Goal: Task Accomplishment & Management: Complete application form

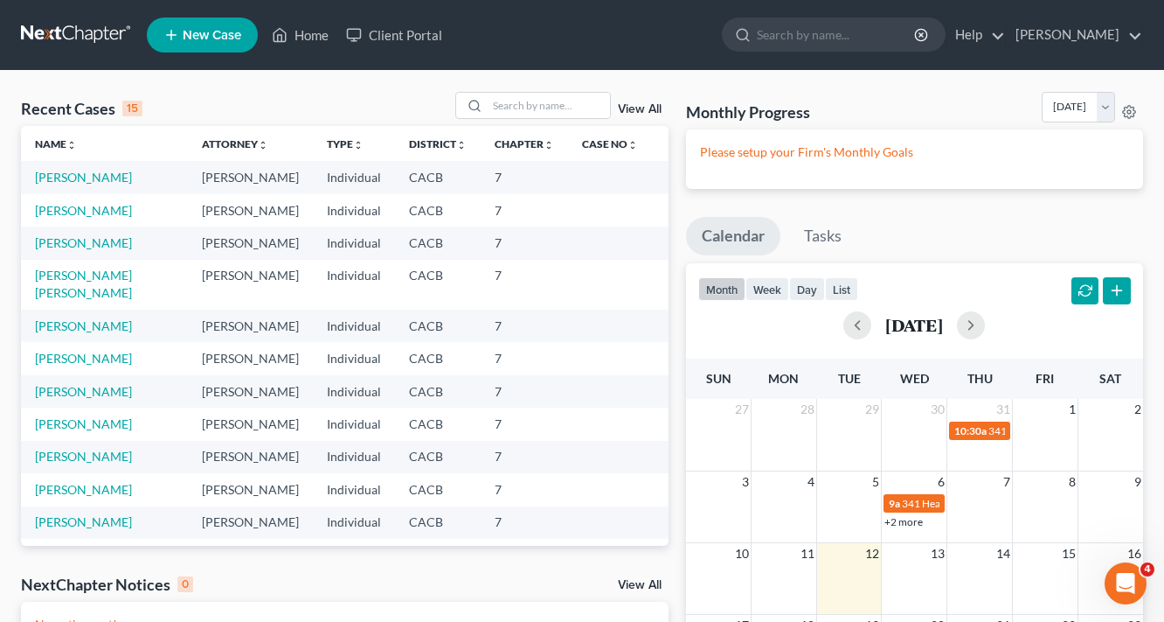
click at [217, 45] on link "New Case" at bounding box center [202, 34] width 111 height 35
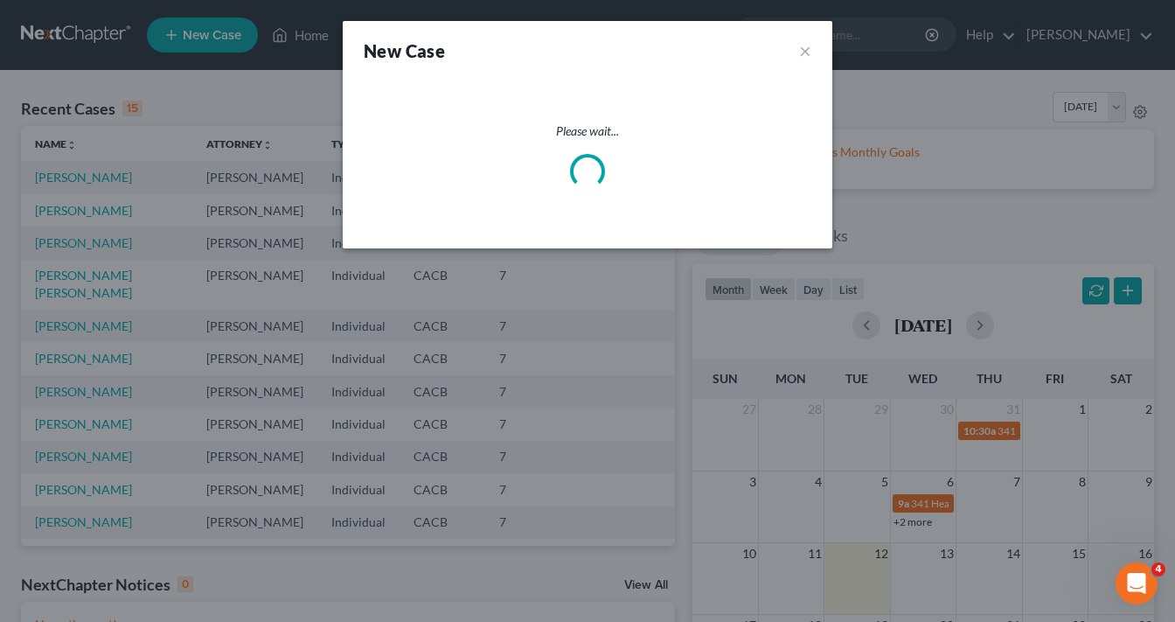
select select "7"
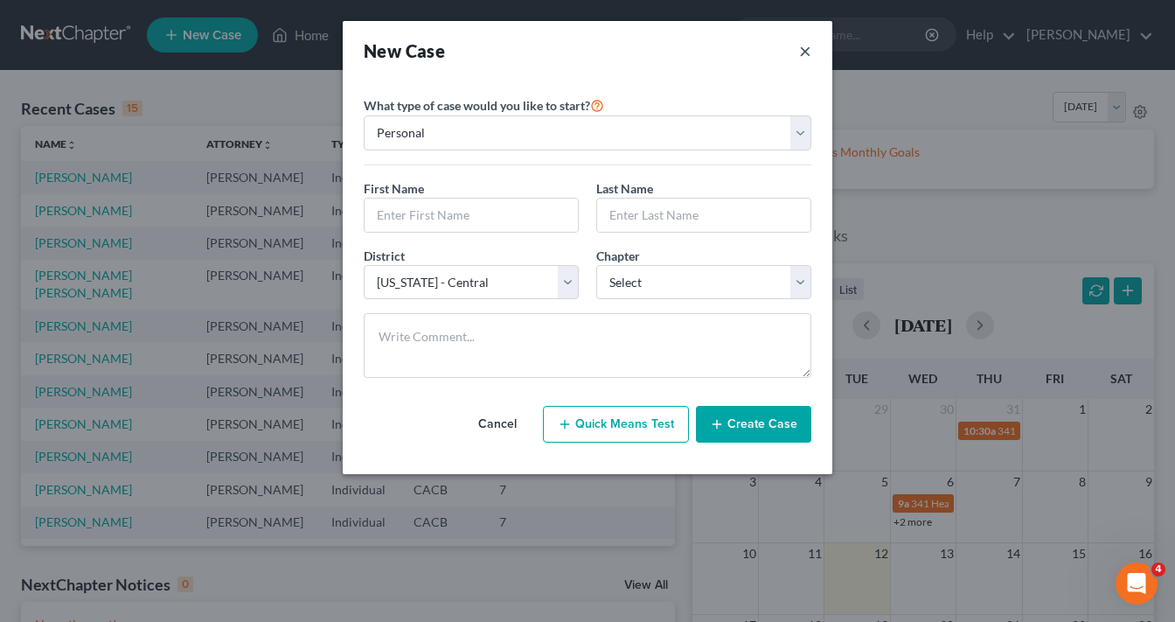
click at [810, 49] on button "×" at bounding box center [805, 50] width 12 height 24
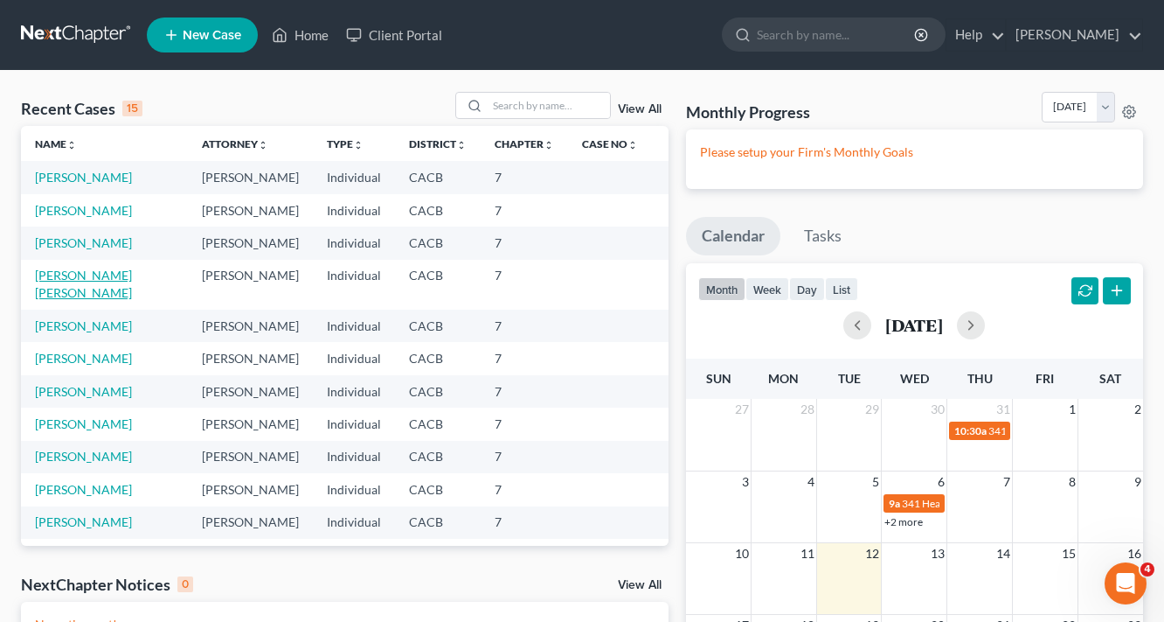
click at [97, 275] on link "[PERSON_NAME] [PERSON_NAME]" at bounding box center [83, 283] width 97 height 32
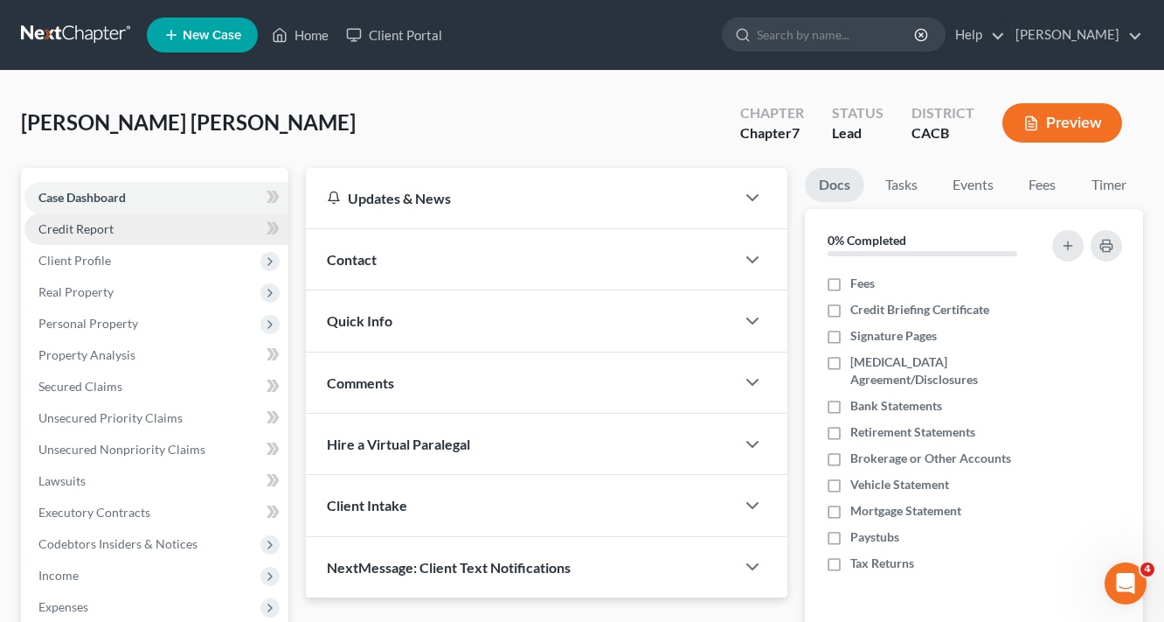
click at [108, 227] on span "Credit Report" at bounding box center [75, 228] width 75 height 15
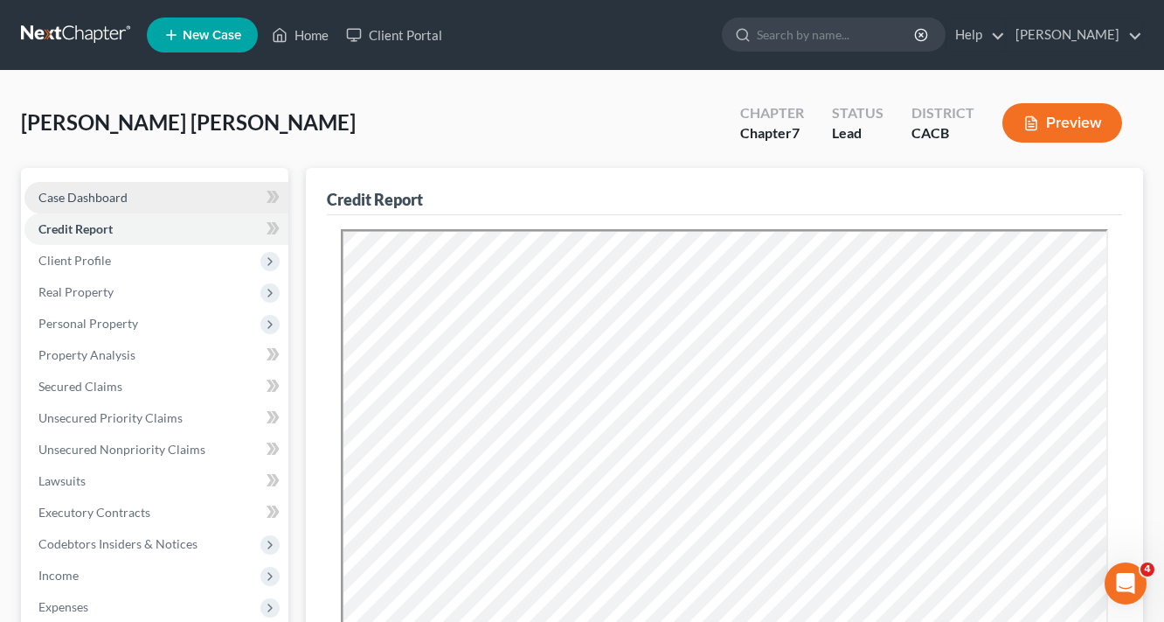
click at [108, 199] on span "Case Dashboard" at bounding box center [82, 197] width 89 height 15
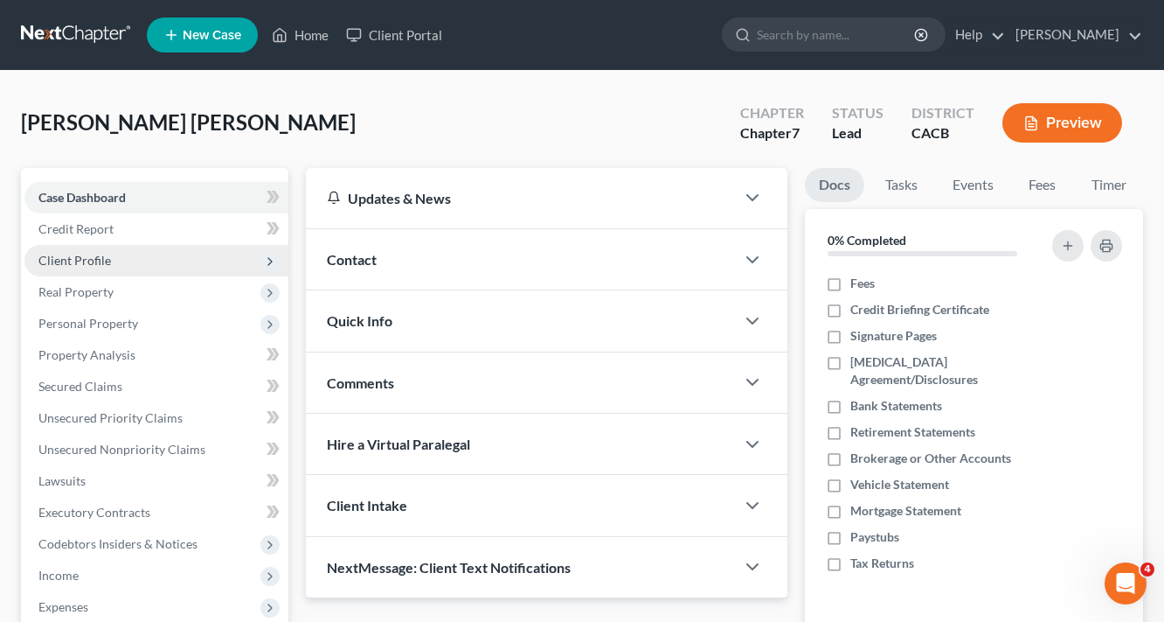
click at [91, 260] on span "Client Profile" at bounding box center [74, 260] width 73 height 15
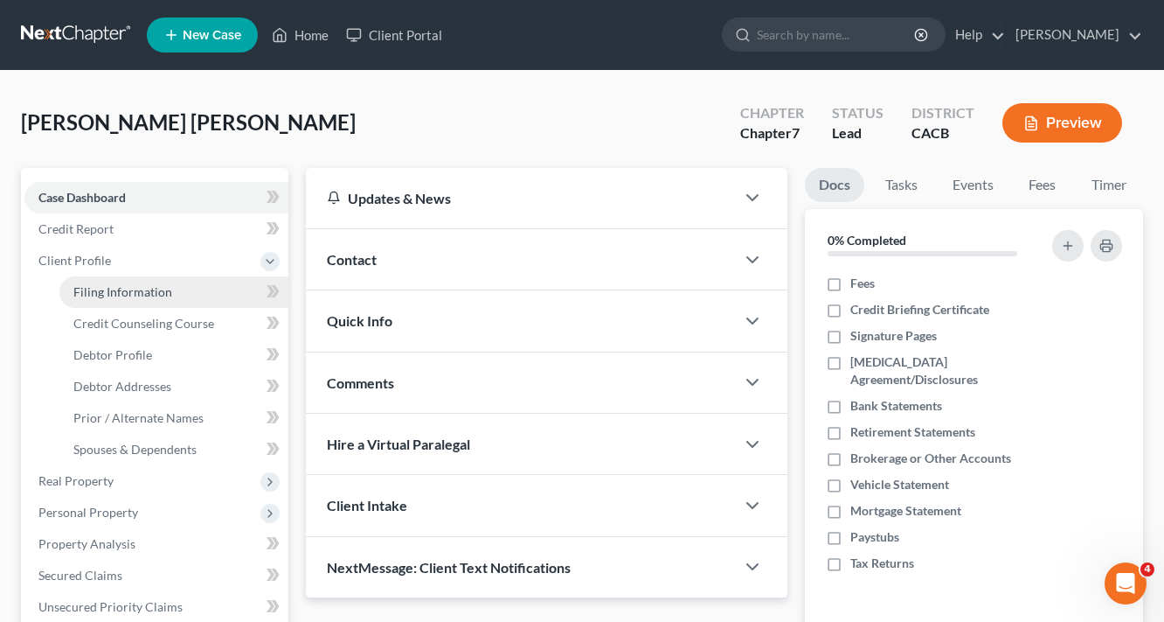
click at [120, 287] on span "Filing Information" at bounding box center [122, 291] width 99 height 15
select select "1"
select select "0"
select select "7"
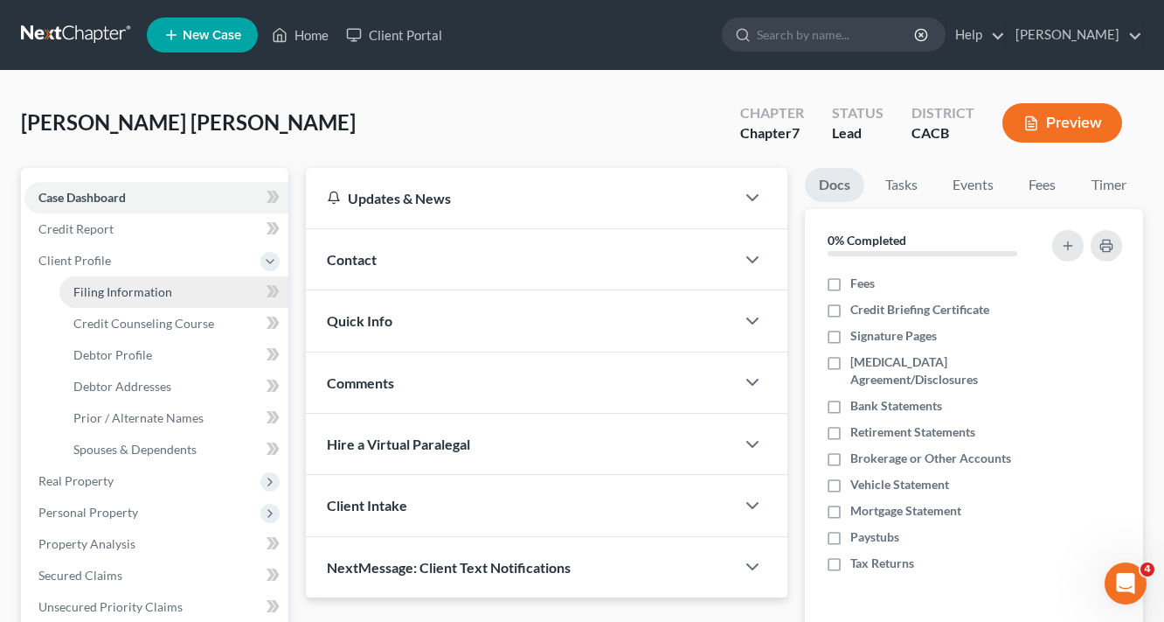
select select "4"
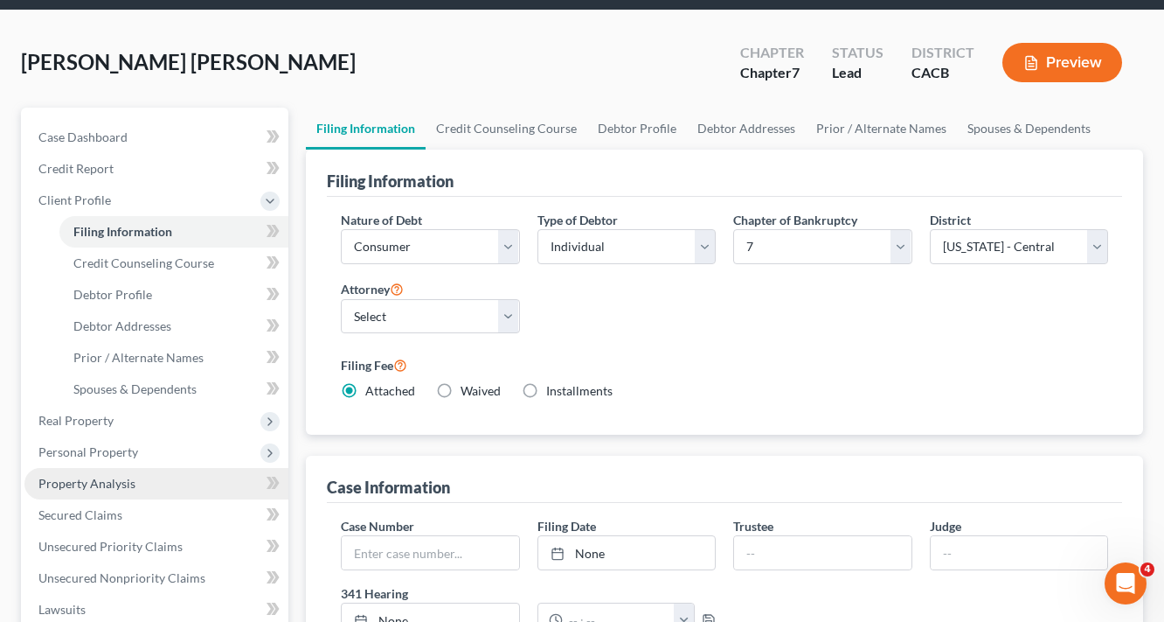
scroll to position [140, 0]
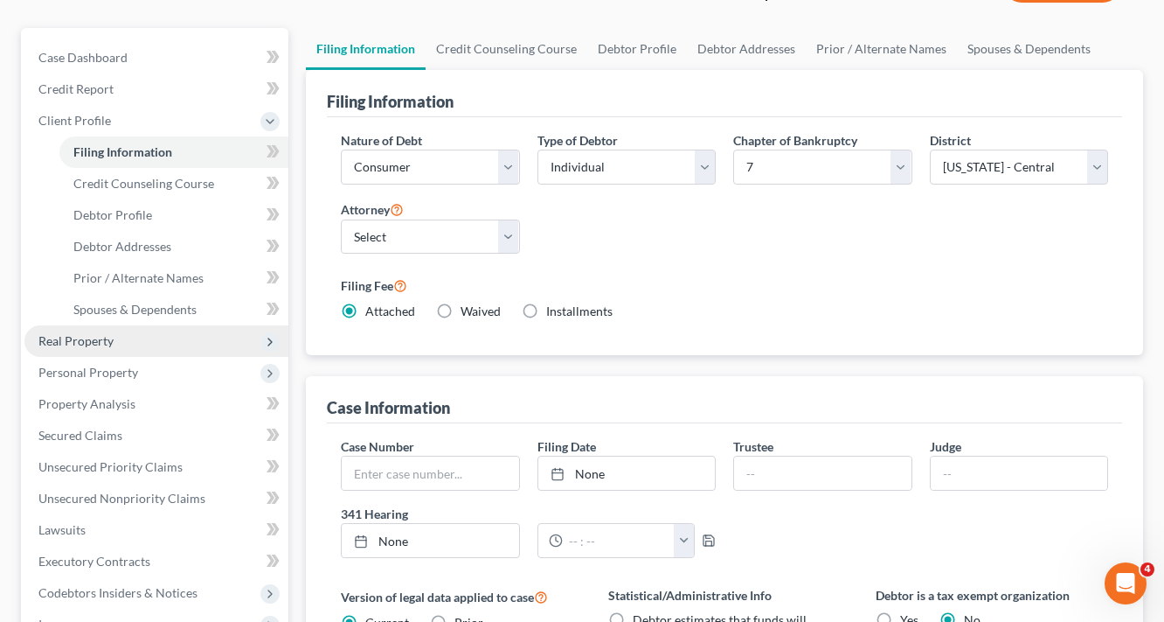
click at [82, 339] on span "Real Property" at bounding box center [75, 340] width 75 height 15
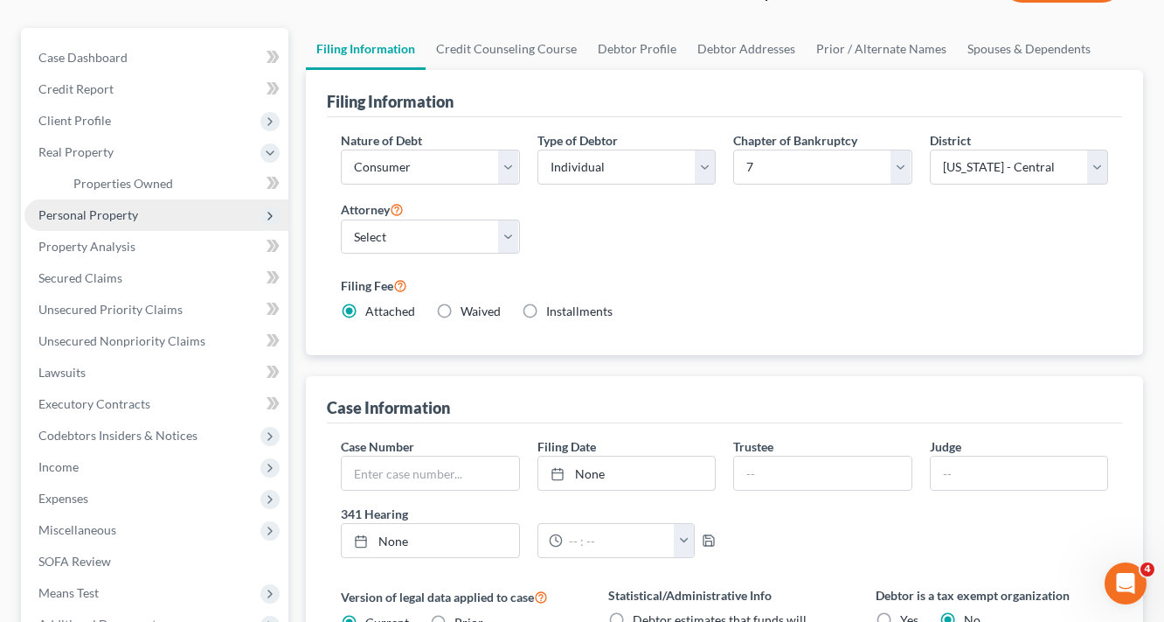
click at [113, 212] on span "Personal Property" at bounding box center [88, 214] width 100 height 15
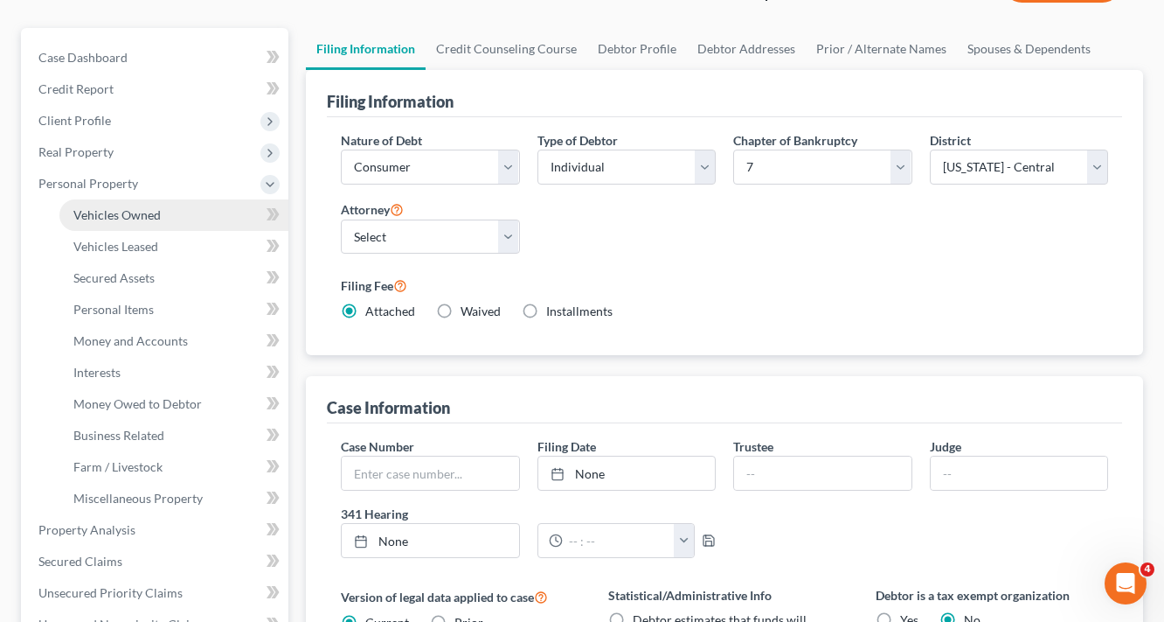
click at [113, 213] on span "Vehicles Owned" at bounding box center [116, 214] width 87 height 15
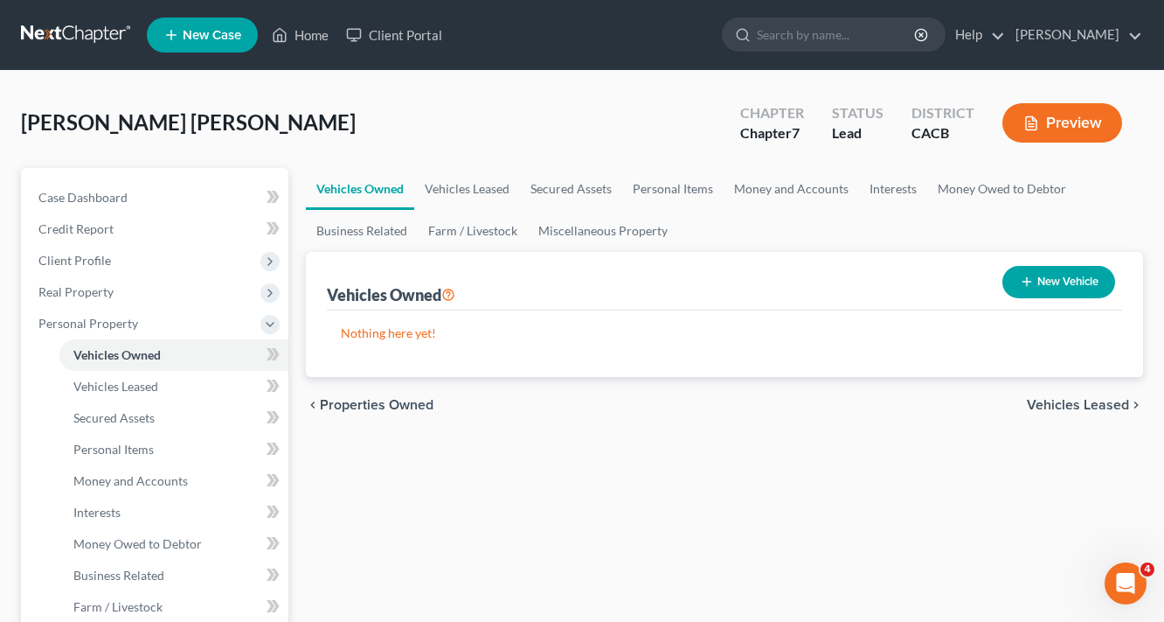
click at [1058, 280] on button "New Vehicle" at bounding box center [1059, 282] width 113 height 32
select select "0"
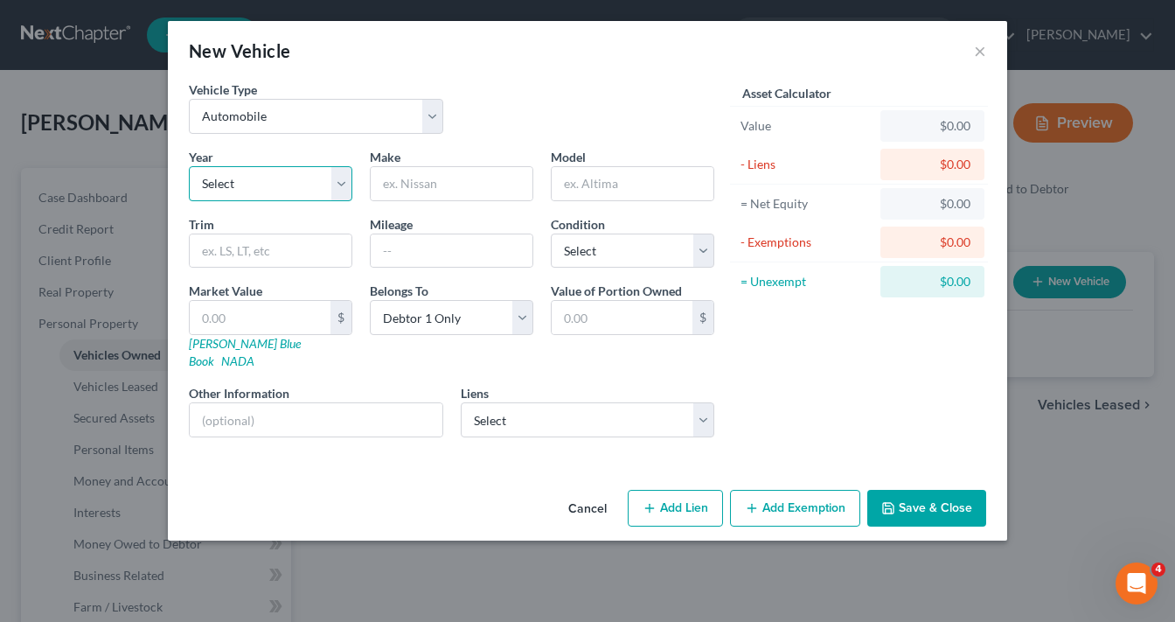
click at [265, 176] on select "Select 2026 2025 2024 2023 2022 2021 2020 2019 2018 2017 2016 2015 2014 2013 20…" at bounding box center [270, 183] width 163 height 35
select select "5"
click at [189, 166] on select "Select 2026 2025 2024 2023 2022 2021 2020 2019 2018 2017 2016 2015 2014 2013 20…" at bounding box center [270, 183] width 163 height 35
click at [395, 184] on input "text" at bounding box center [452, 183] width 162 height 33
type input "Tesla"
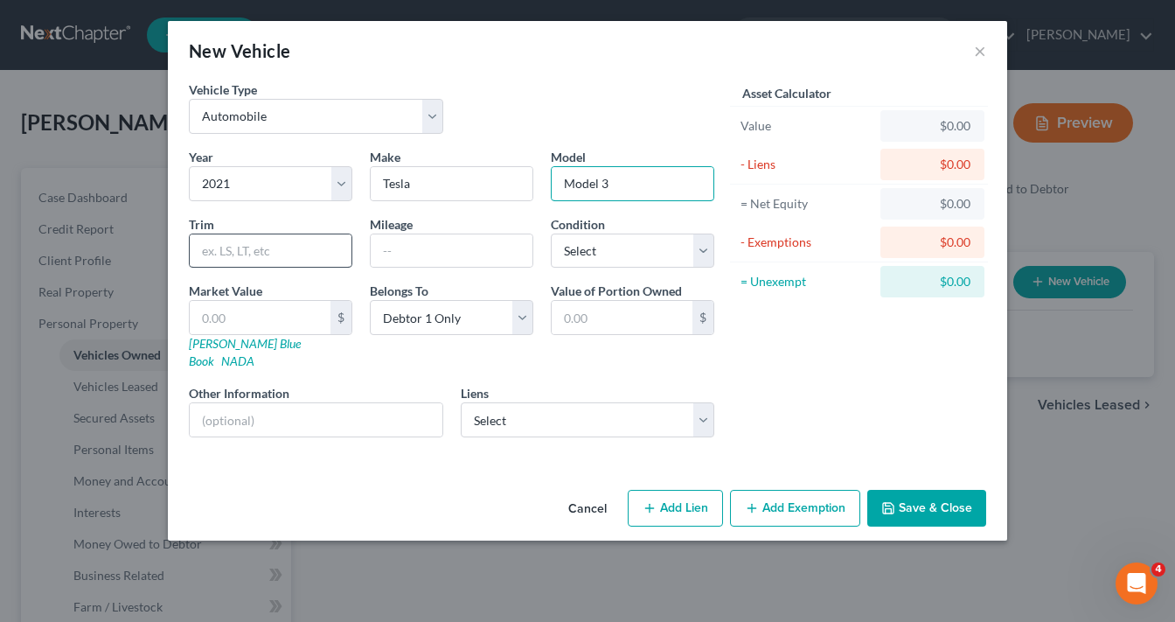
type input "Model 3"
click at [252, 242] on input "text" at bounding box center [271, 250] width 162 height 33
click at [420, 244] on input "text" at bounding box center [452, 250] width 162 height 33
click at [447, 258] on input "8000.00" at bounding box center [452, 250] width 162 height 33
type input "8"
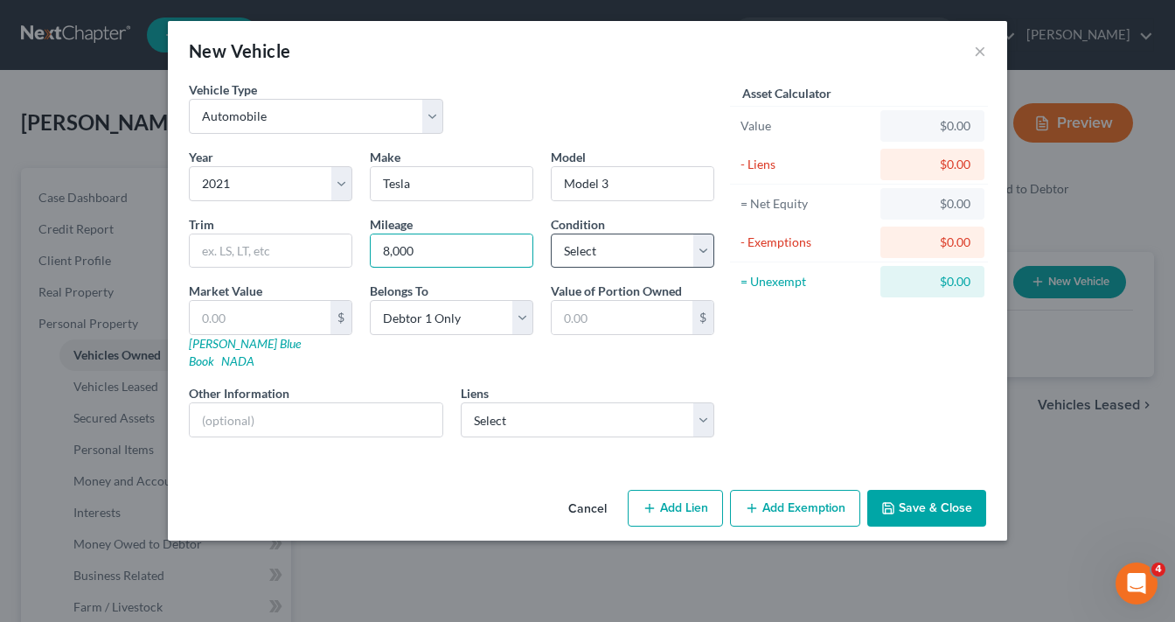
type input "8,000"
click at [600, 247] on select "Select Excellent Very Good Good Fair Poor" at bounding box center [632, 250] width 163 height 35
select select "3"
click at [551, 233] on select "Select Excellent Very Good Good Fair Poor" at bounding box center [632, 250] width 163 height 35
click at [261, 313] on input "text" at bounding box center [260, 317] width 141 height 33
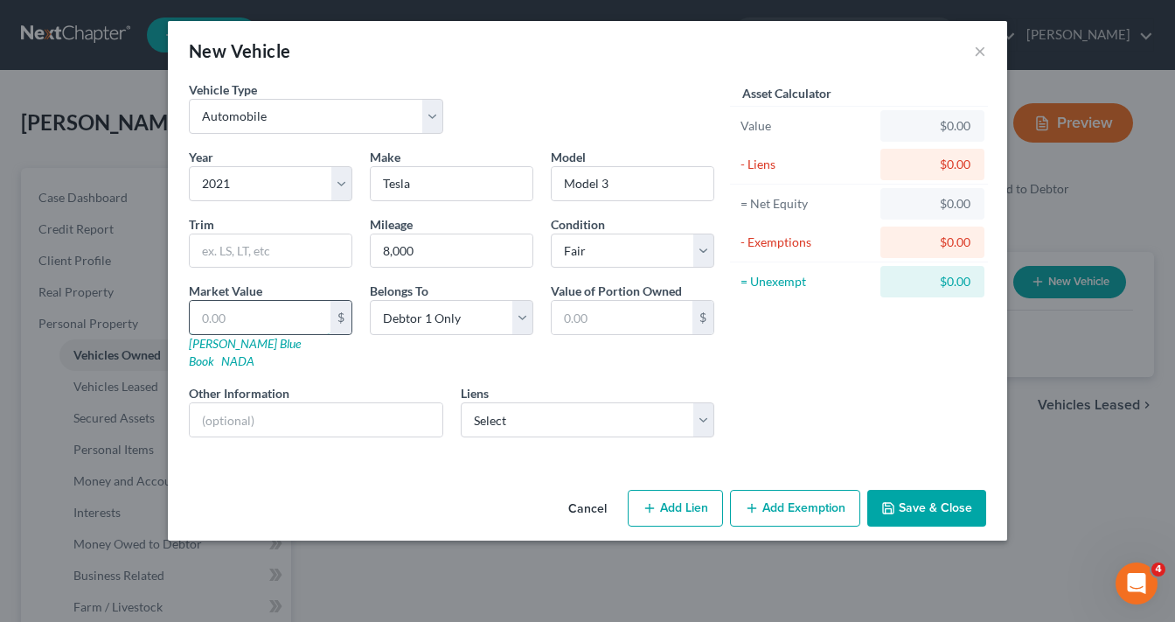
type input "2"
type input "2.00"
type input "20"
type input "20.00"
type input "209"
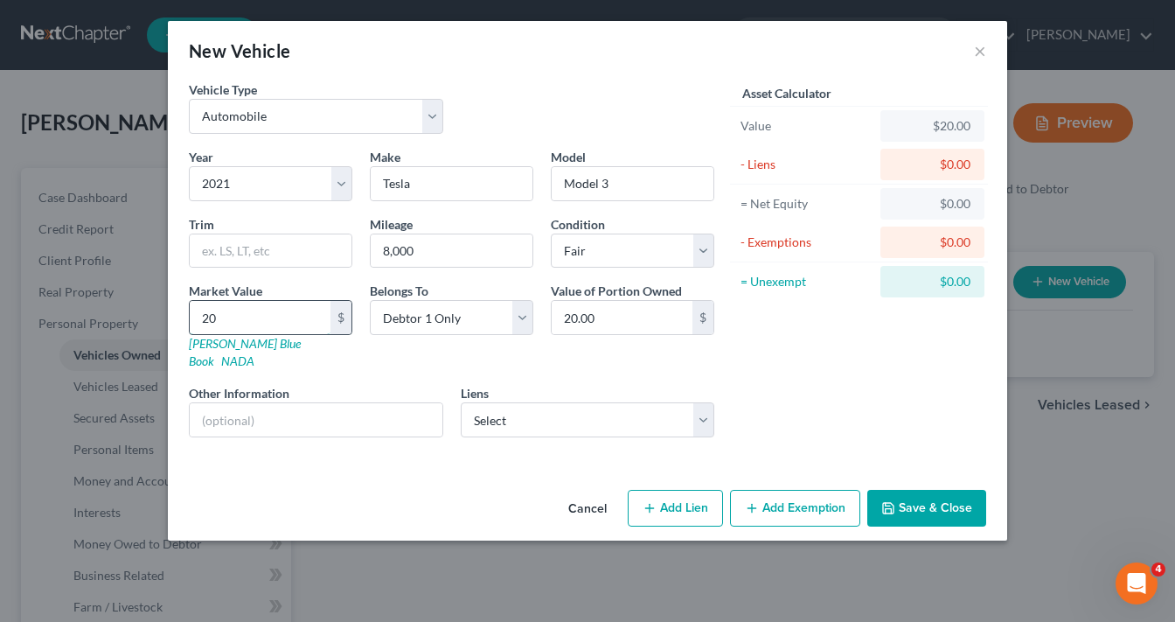
type input "209.00"
type input "2090"
type input "2,090.00"
type input "2,0901"
type input "20,901.00"
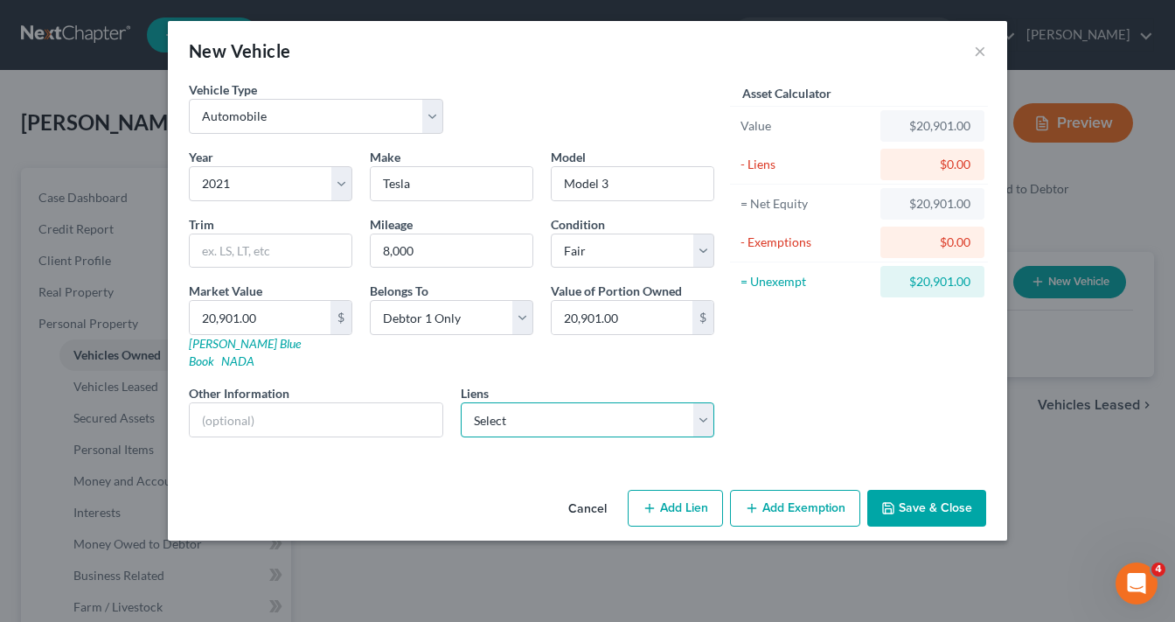
click at [532, 402] on select "Select Jpmcb Auto - $17,635.00" at bounding box center [588, 419] width 254 height 35
click at [850, 382] on div "Asset Calculator Value $20,901.00 - Liens $0.00 = Net Equity $20,901.00 - Exemp…" at bounding box center [859, 265] width 272 height 371
click at [303, 309] on input "20,901.00" at bounding box center [260, 317] width 141 height 33
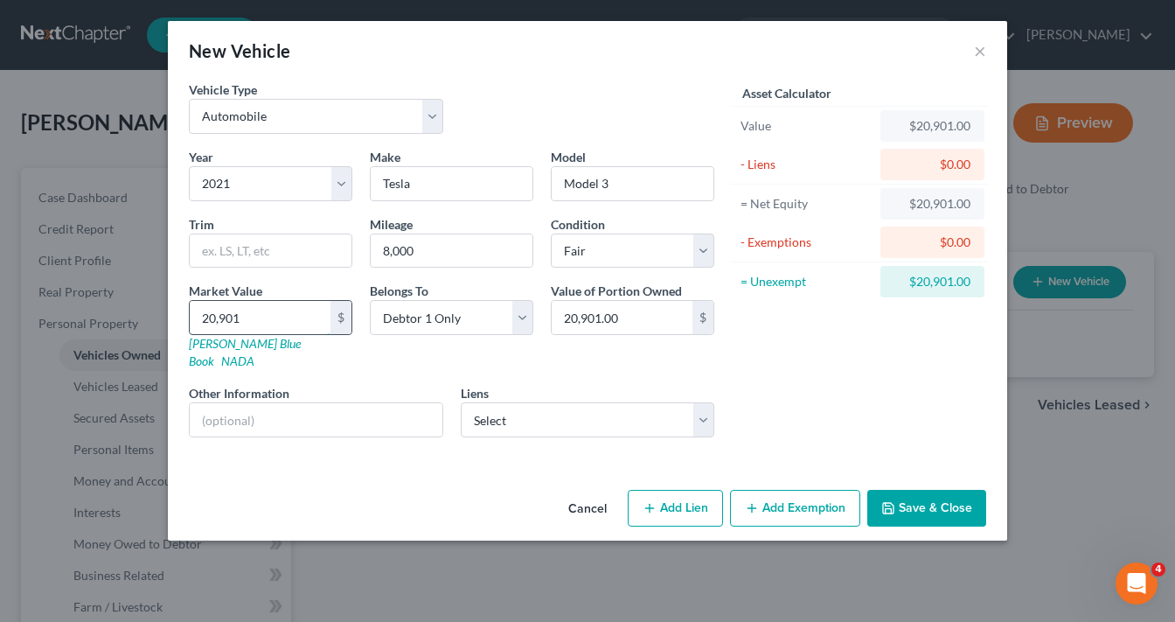
type input "20,90"
type input "2,090.00"
type input "2,09"
type input "209.00"
type input "20"
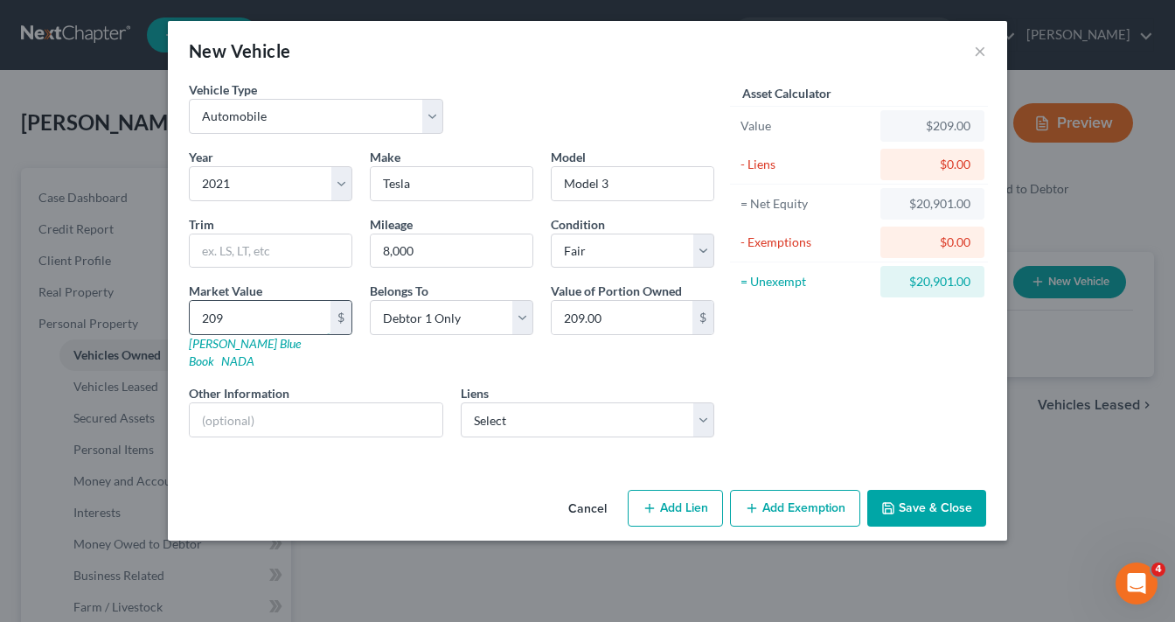
type input "20.00"
type input "204"
type input "204.00"
type input "2049"
type input "2,049.00"
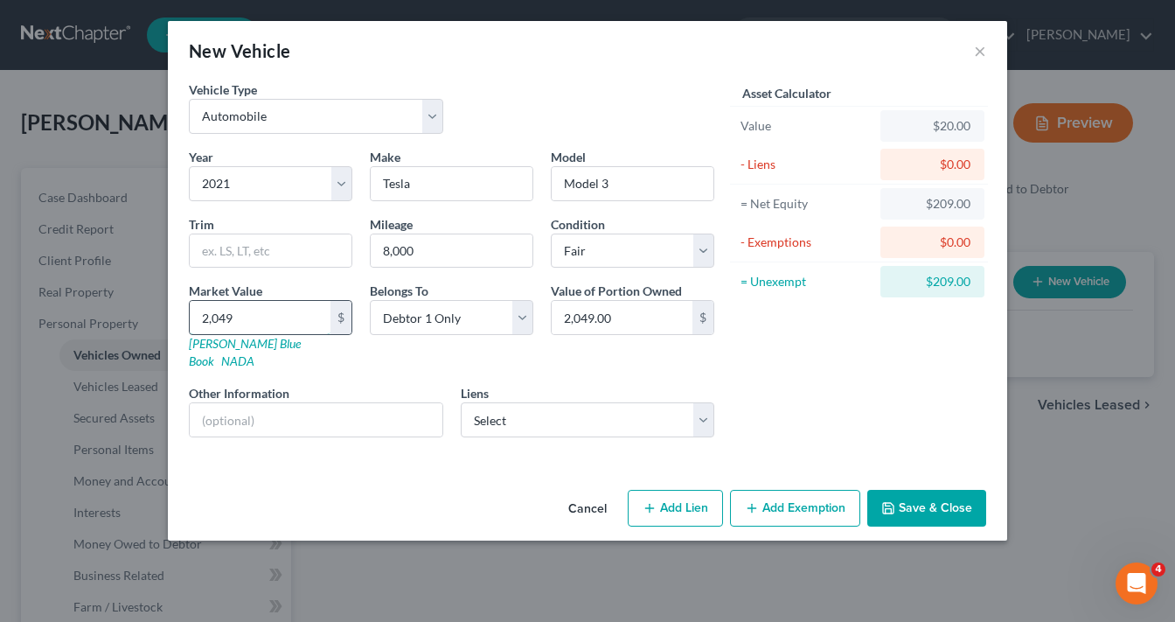
type input "2,0491"
type input "20,491.00"
click at [925, 372] on div "Asset Calculator Value $20,491.00 - Liens $0.00 = Net Equity $20,491.00 - Exemp…" at bounding box center [859, 265] width 272 height 371
click at [596, 402] on select "Select Jpmcb Auto - $17,635.00" at bounding box center [588, 419] width 254 height 35
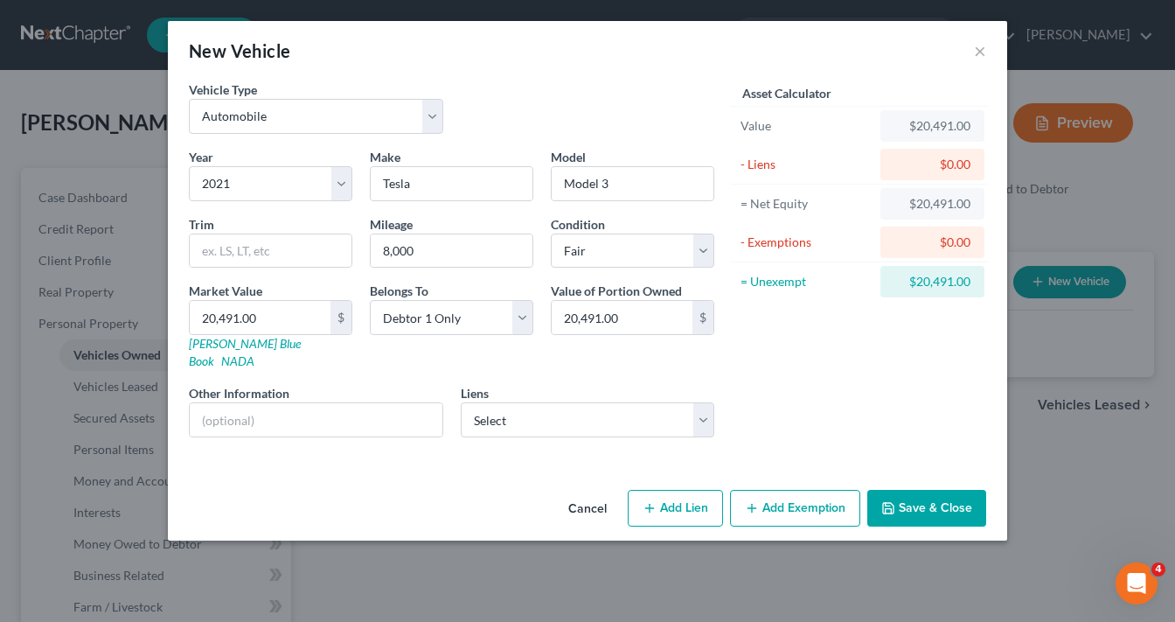
click at [941, 494] on button "Save & Close" at bounding box center [926, 508] width 119 height 37
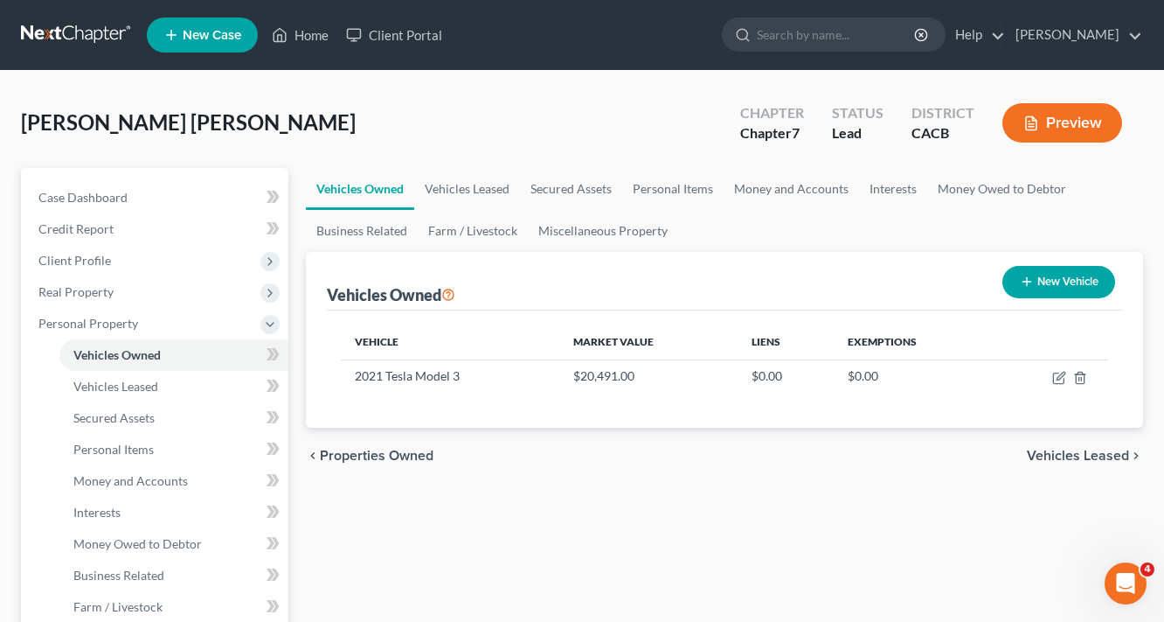
click at [1050, 290] on button "New Vehicle" at bounding box center [1059, 282] width 113 height 32
select select "0"
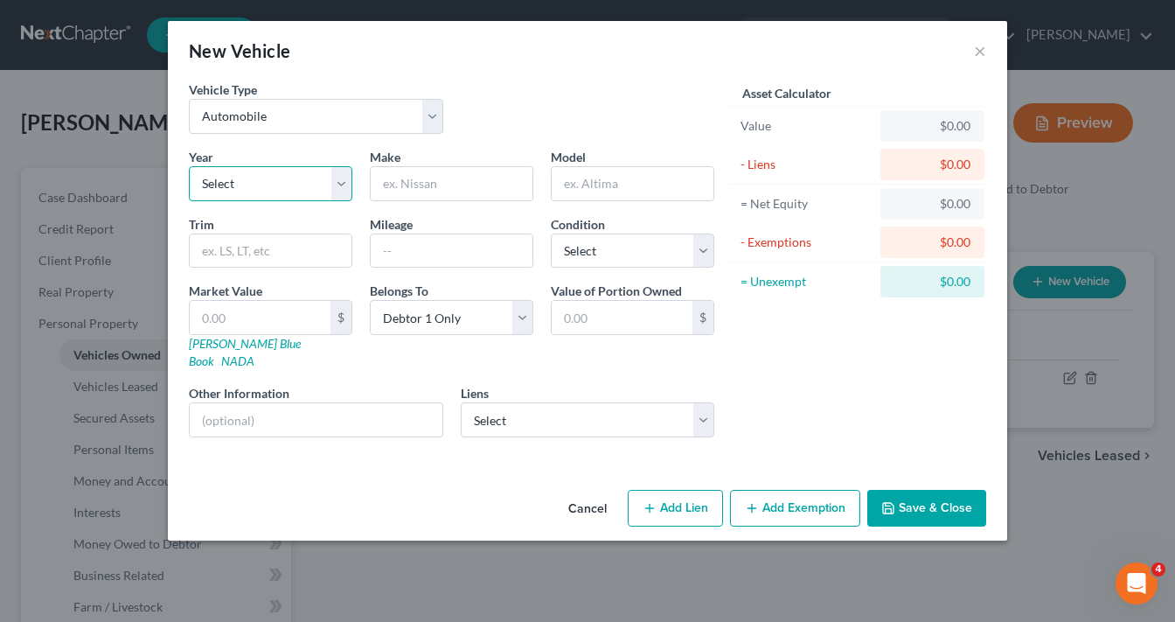
click at [253, 187] on select "Select 2026 2025 2024 2023 2022 2021 2020 2019 2018 2017 2016 2015 2014 2013 20…" at bounding box center [270, 183] width 163 height 35
select select "22"
click at [189, 166] on select "Select 2026 2025 2024 2023 2022 2021 2020 2019 2018 2017 2016 2015 2014 2013 20…" at bounding box center [270, 183] width 163 height 35
click at [428, 174] on input "text" at bounding box center [452, 183] width 162 height 33
type input "Chevrolet"
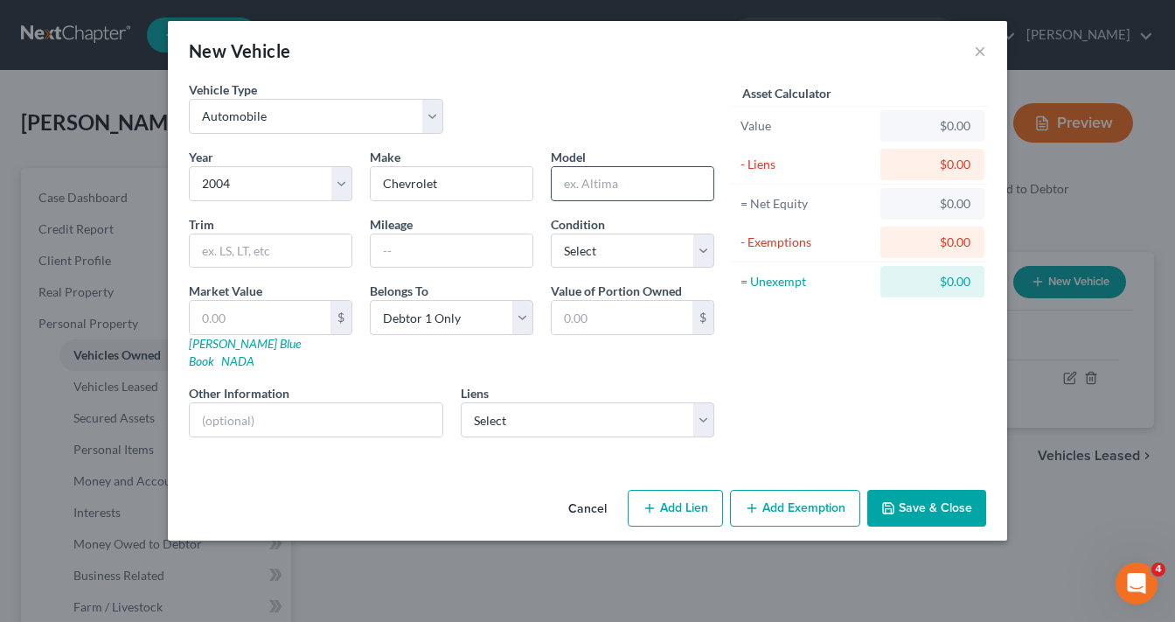
click at [623, 181] on input "text" at bounding box center [633, 183] width 162 height 33
type input "Aveo"
click at [471, 254] on input "text" at bounding box center [452, 250] width 162 height 33
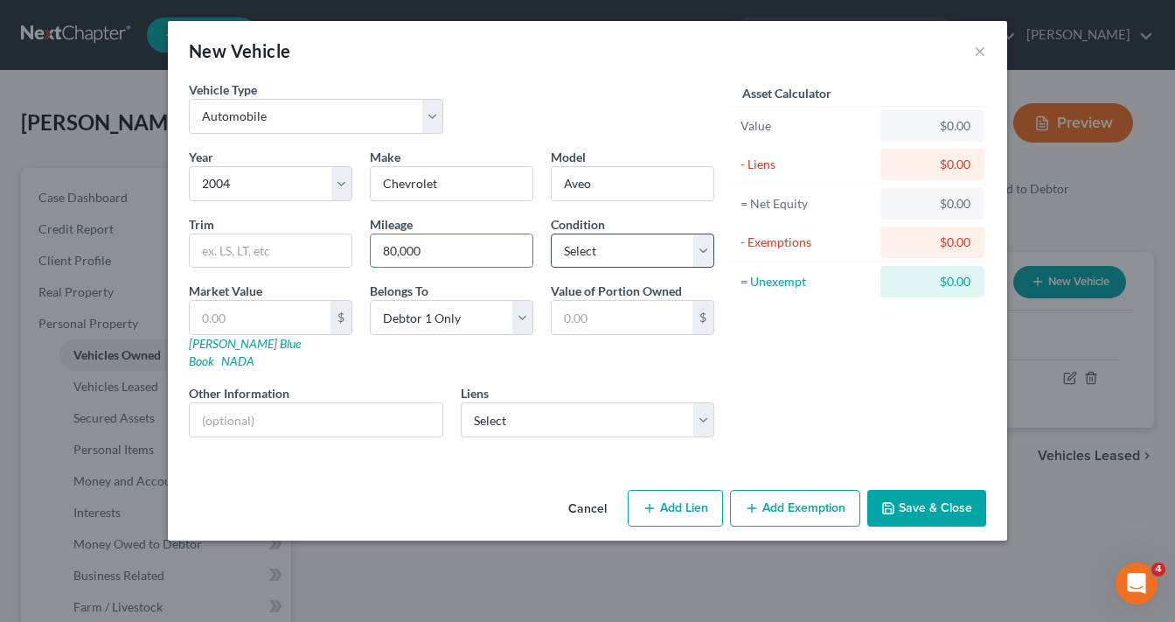
type input "80,000"
click at [635, 247] on select "Select Excellent Very Good Good Fair Poor" at bounding box center [632, 250] width 163 height 35
select select "3"
click at [551, 233] on select "Select Excellent Very Good Good Fair Poor" at bounding box center [632, 250] width 163 height 35
click at [257, 318] on input "text" at bounding box center [260, 317] width 141 height 33
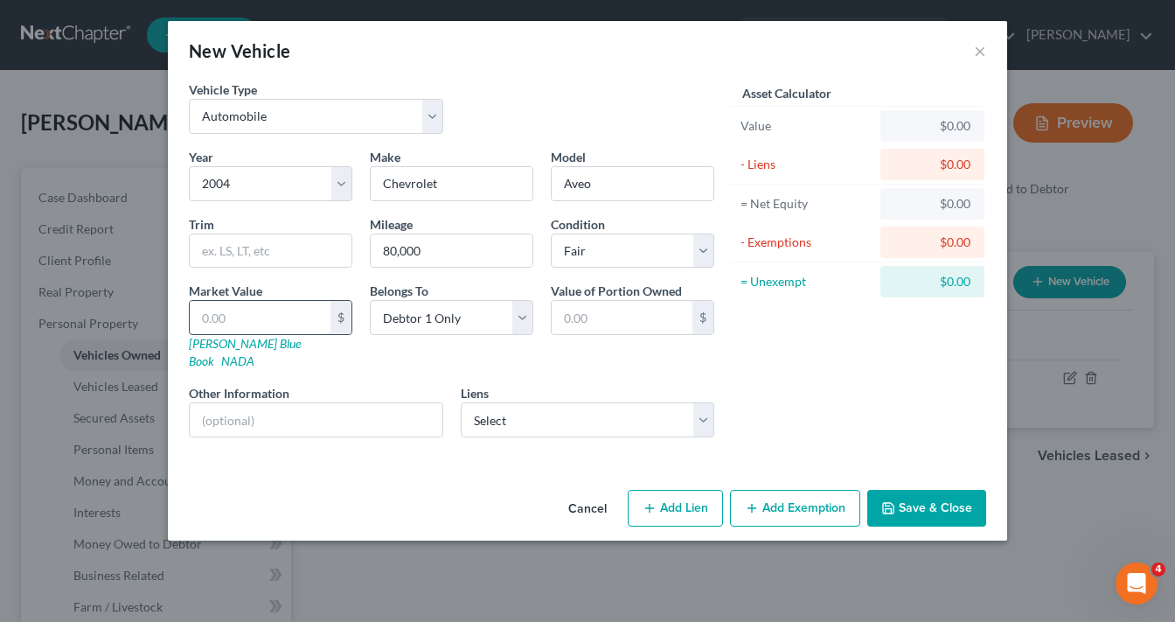
type input "2"
type input "2.00"
type input "22"
type input "22.00"
type input "228"
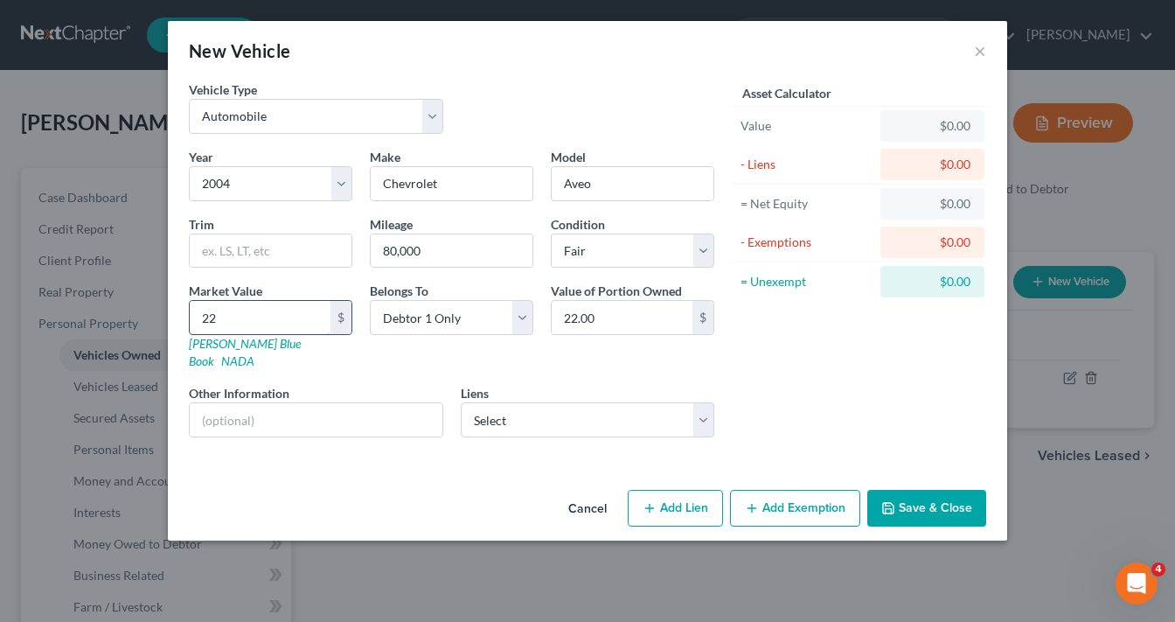
type input "228.00"
type input "22"
type input "22.00"
type input "222"
type input "222.00"
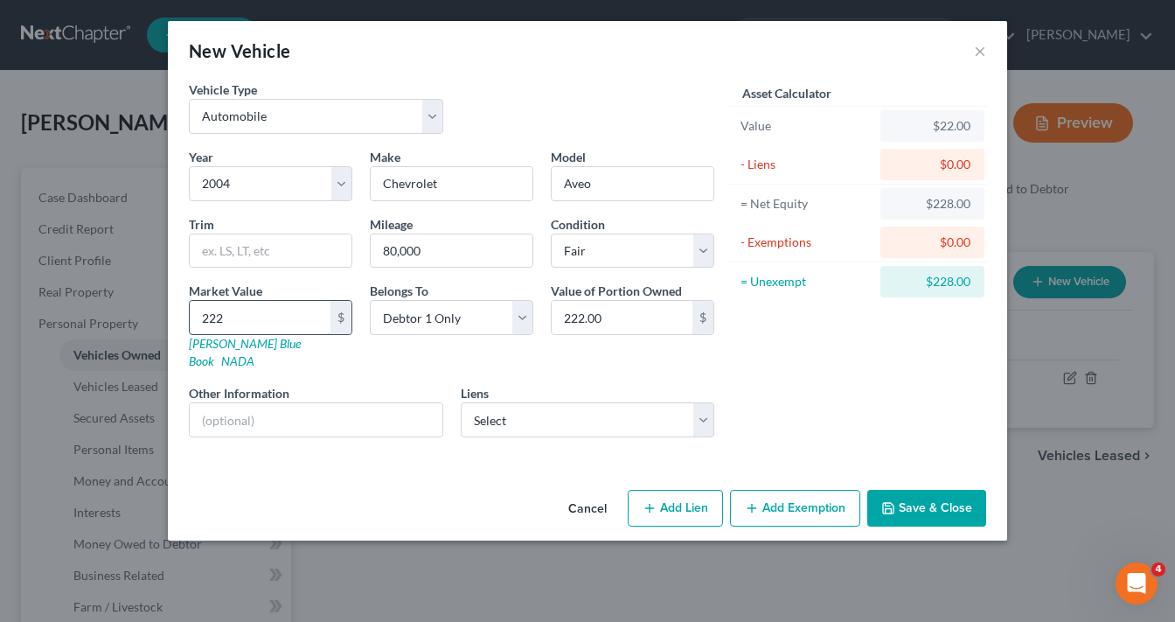
type input "2228"
type input "2,228.00"
click at [511, 406] on select "Select Jpmcb Auto - $17,635.00" at bounding box center [588, 419] width 254 height 35
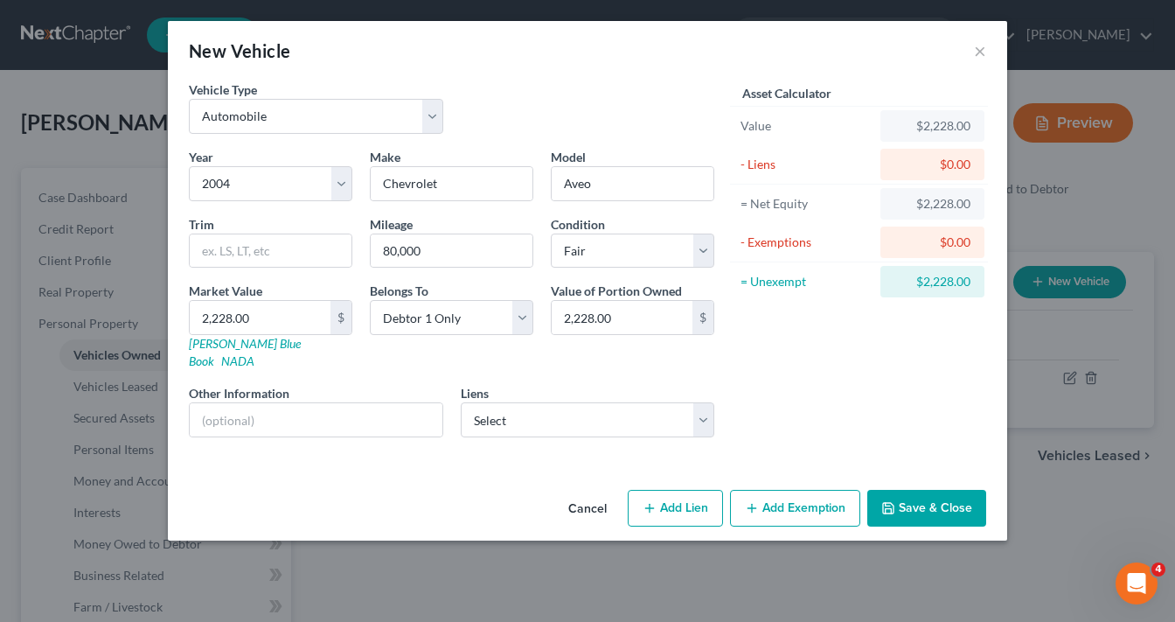
click at [934, 490] on button "Save & Close" at bounding box center [926, 508] width 119 height 37
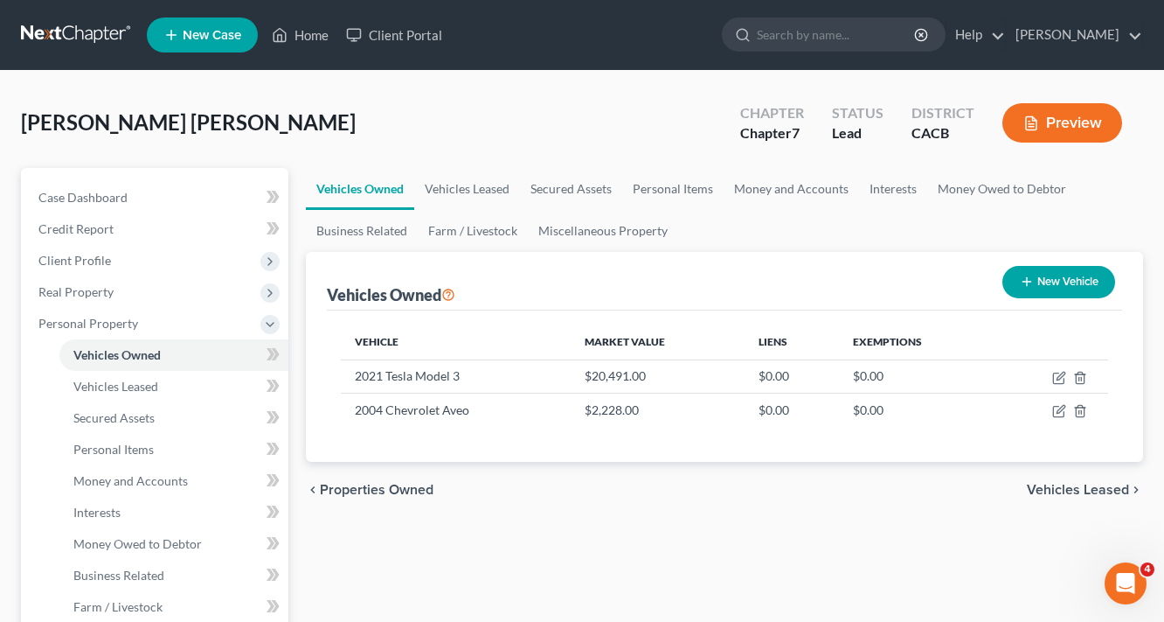
click at [1057, 286] on button "New Vehicle" at bounding box center [1059, 282] width 113 height 32
select select "0"
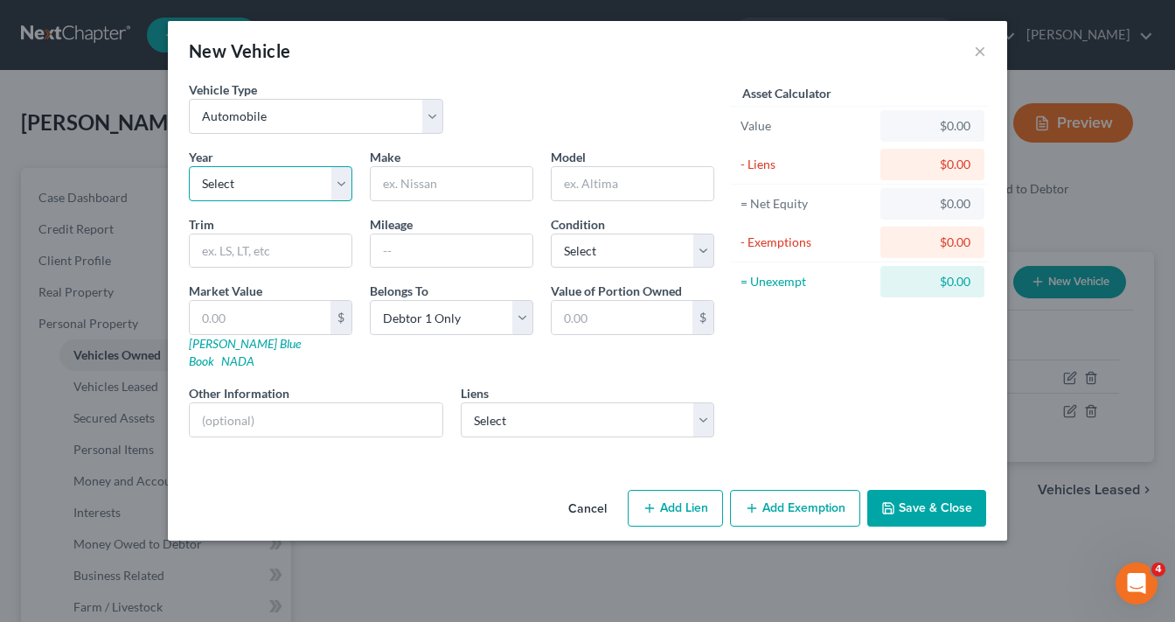
click at [254, 184] on select "Select 2026 2025 2024 2023 2022 2021 2020 2019 2018 2017 2016 2015 2014 2013 20…" at bounding box center [270, 183] width 163 height 35
select select "9"
click at [189, 166] on select "Select 2026 2025 2024 2023 2022 2021 2020 2019 2018 2017 2016 2015 2014 2013 20…" at bounding box center [270, 183] width 163 height 35
click at [431, 177] on input "text" at bounding box center [452, 183] width 162 height 33
type input "Frightl"
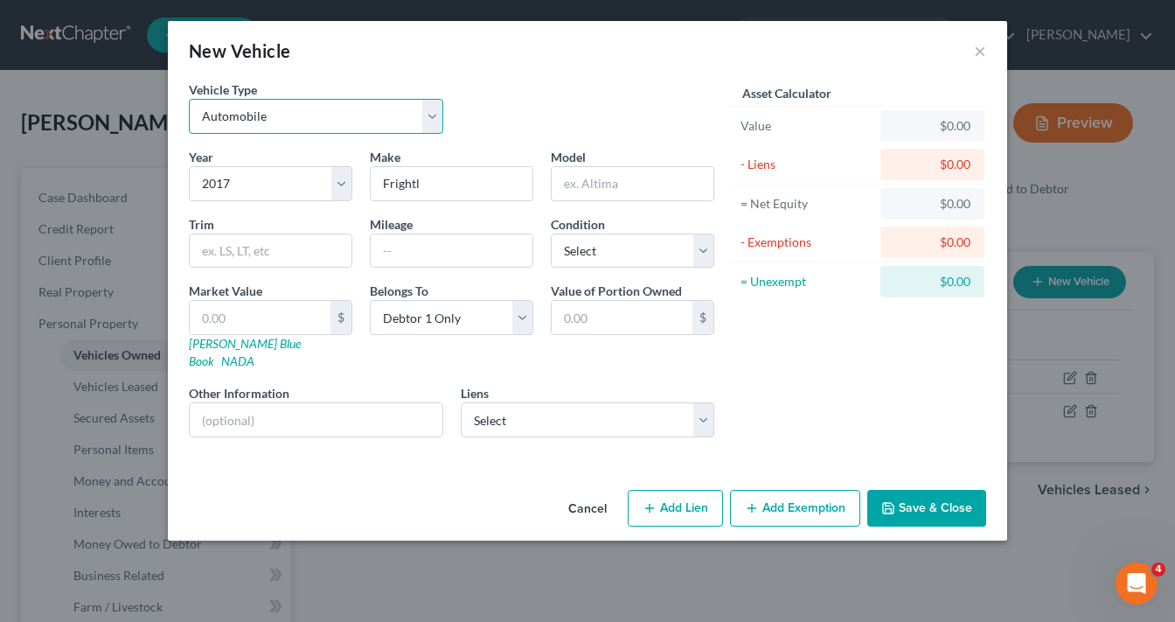
click at [283, 108] on select "Select Automobile Truck Trailer Watercraft Aircraft Motor Home Atv Other Vehicle" at bounding box center [316, 116] width 254 height 35
select select "1"
click at [189, 99] on select "Select Automobile Truck Trailer Watercraft Aircraft Motor Home Atv Other Vehicle" at bounding box center [316, 116] width 254 height 35
click at [464, 180] on input "Frightl" at bounding box center [452, 183] width 162 height 33
click at [315, 127] on select "Select Automobile Truck Trailer Watercraft Aircraft Motor Home Atv Other Vehicle" at bounding box center [316, 116] width 254 height 35
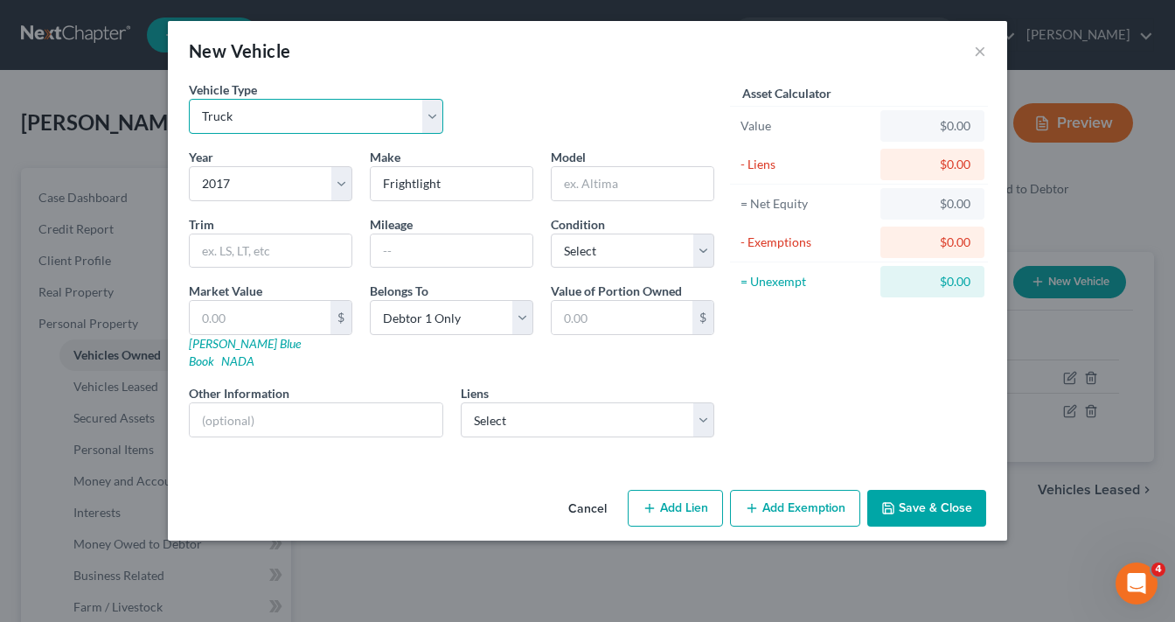
click at [312, 108] on select "Select Automobile Truck Trailer Watercraft Aircraft Motor Home Atv Other Vehicle" at bounding box center [316, 116] width 254 height 35
click at [484, 187] on input "Frightlight" at bounding box center [452, 183] width 162 height 33
click at [478, 181] on input "Frightlight" at bounding box center [452, 183] width 162 height 33
type input "Frightliner"
type input "Cascadia"
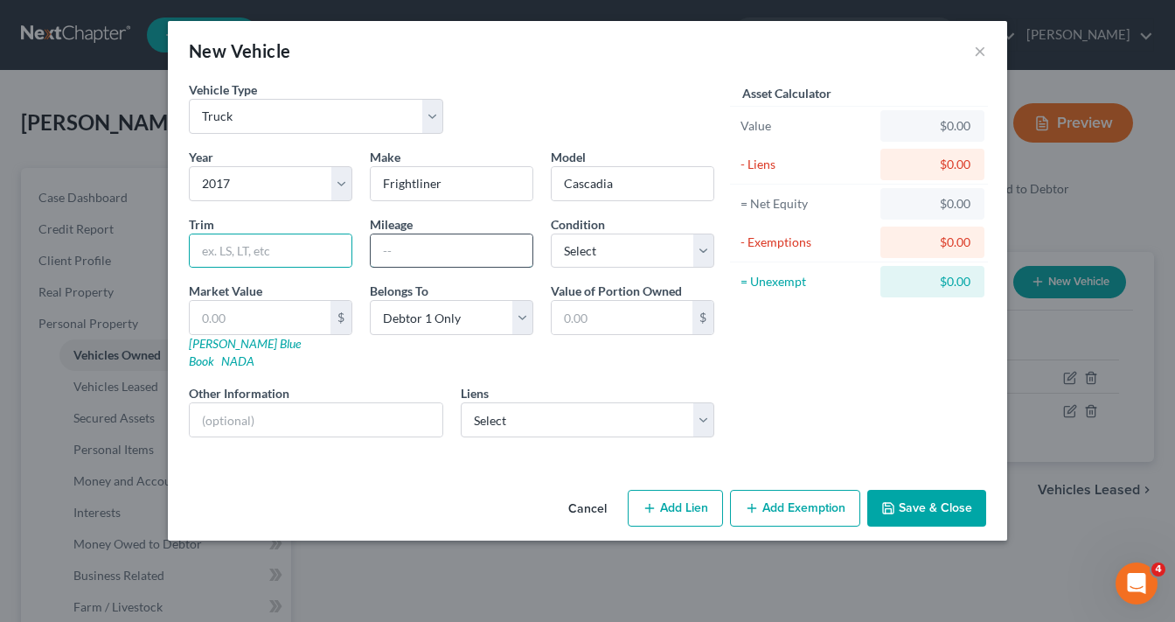
click at [451, 248] on input "text" at bounding box center [452, 250] width 162 height 33
type input "8"
type input "552,000"
click at [917, 367] on div "Asset Calculator Value $0.00 - Liens $0.00 = Net Equity $0.00 - Exemptions $0.0…" at bounding box center [859, 265] width 272 height 371
click at [325, 403] on input "text" at bounding box center [316, 419] width 253 height 33
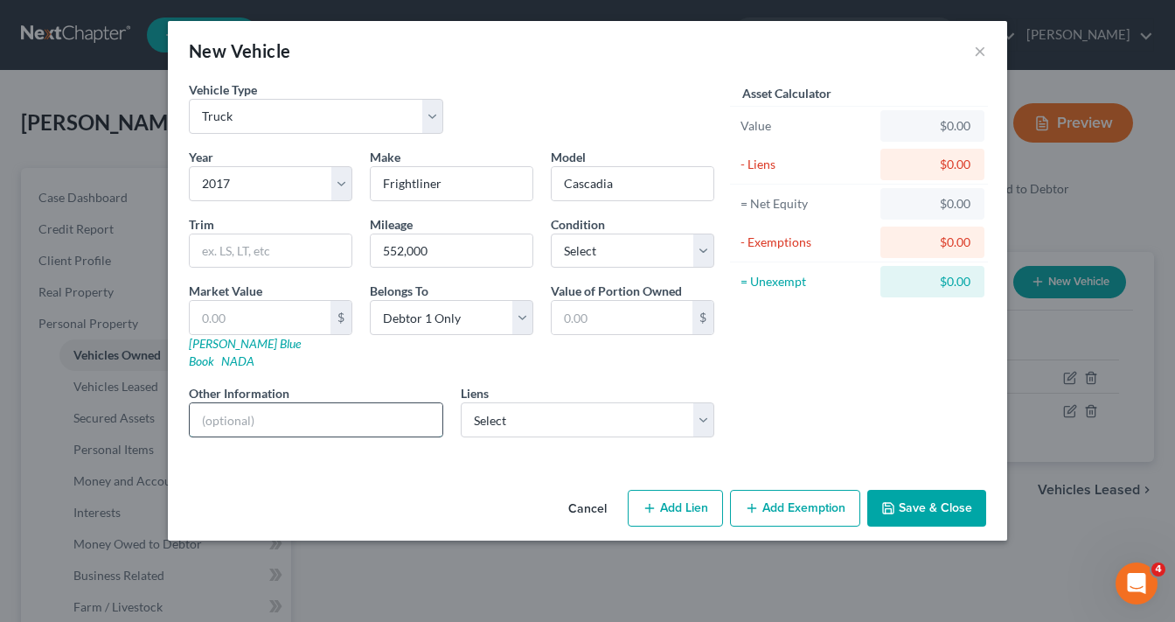
type input "No Lien or Debt"
click at [941, 490] on button "Save & Close" at bounding box center [926, 508] width 119 height 37
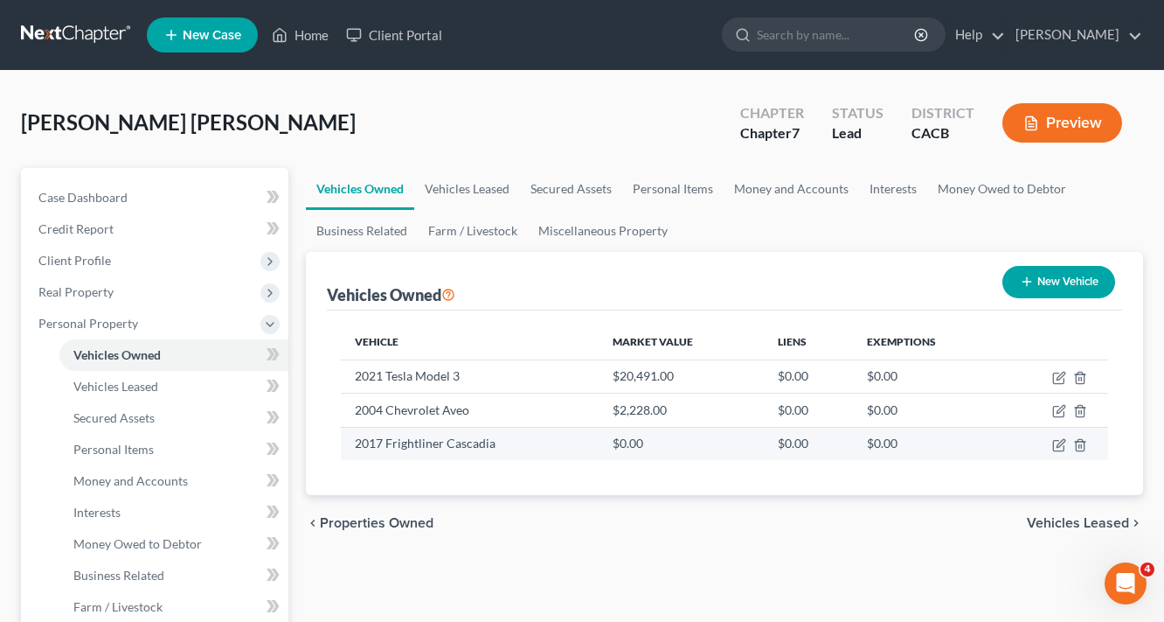
click at [1052, 441] on td at bounding box center [1055, 443] width 107 height 33
click at [1057, 444] on icon "button" at bounding box center [1061, 443] width 8 height 8
select select "1"
select select "9"
select select "0"
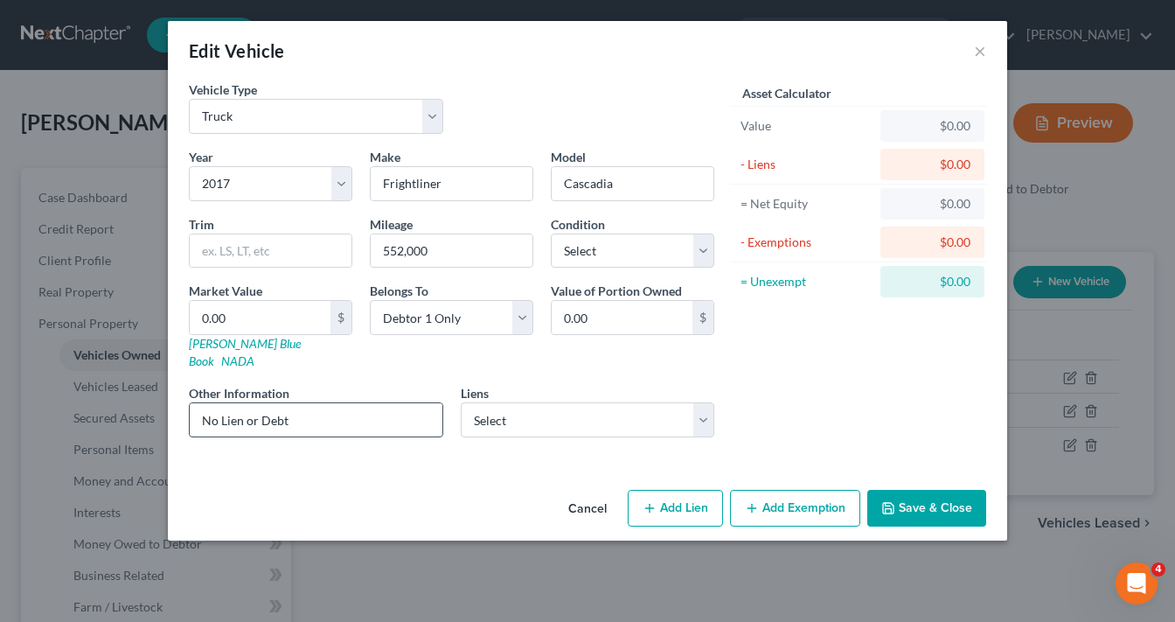
click at [323, 403] on input "No Lien or Debt" at bounding box center [316, 419] width 253 height 33
drag, startPoint x: 312, startPoint y: 398, endPoint x: 87, endPoint y: 440, distance: 228.5
click at [87, 440] on div "Edit Vehicle × Vehicle Type Select Automobile Truck Trailer Watercraft Aircraft…" at bounding box center [587, 311] width 1175 height 622
click at [270, 403] on input "text" at bounding box center [316, 419] width 253 height 33
type input "Purchase Agreement"
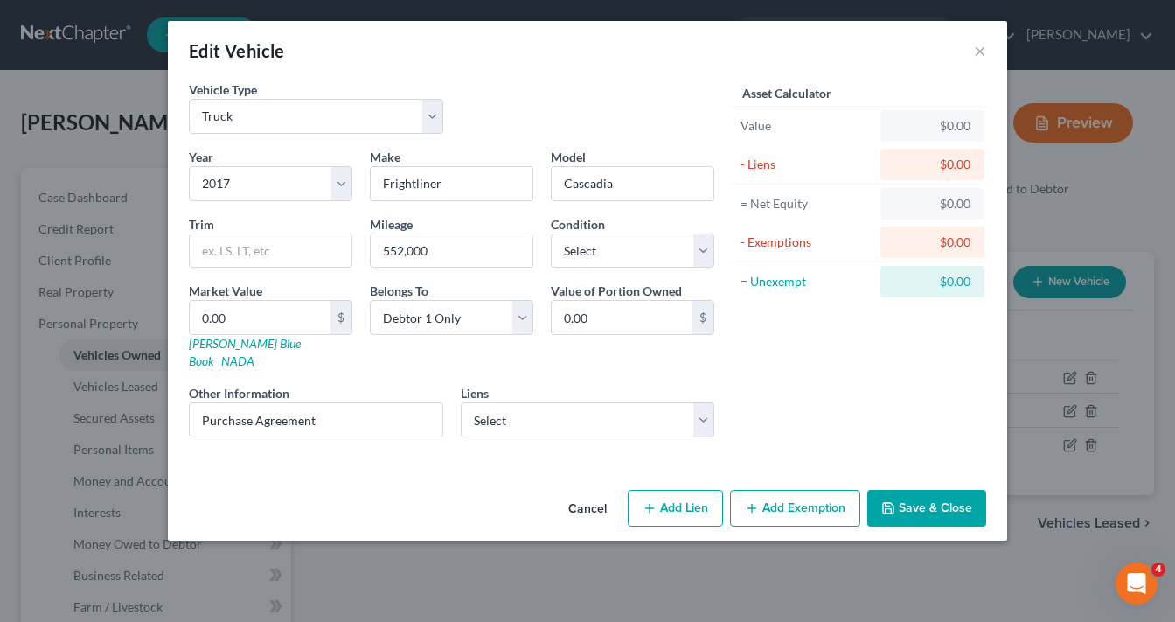
click at [930, 498] on button "Save & Close" at bounding box center [926, 508] width 119 height 37
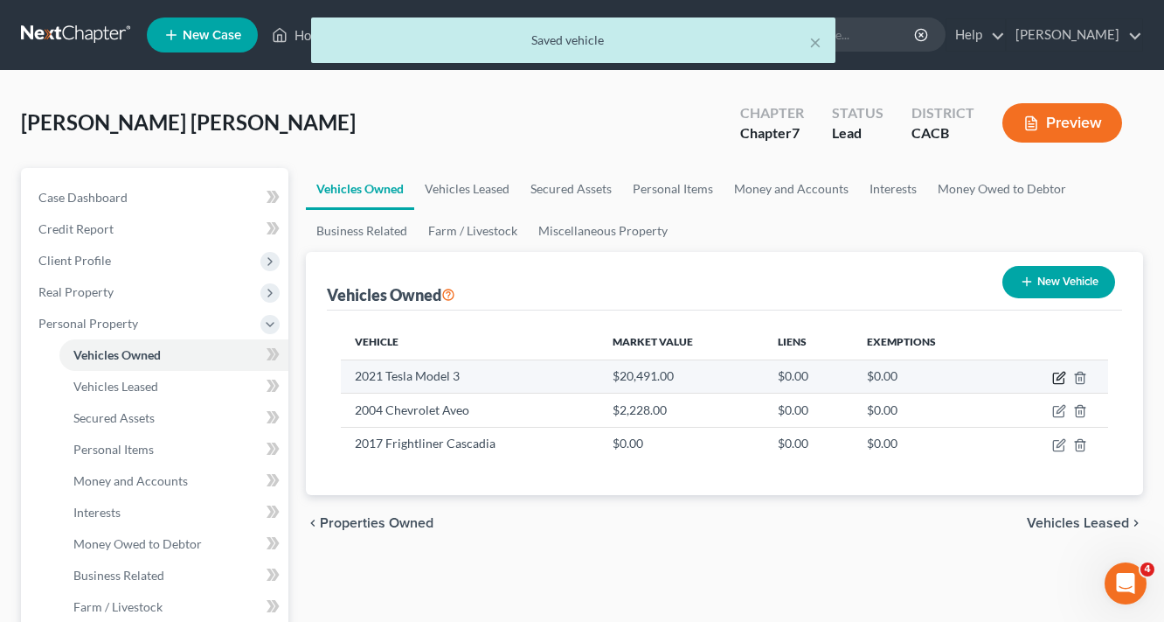
click at [1061, 377] on icon "button" at bounding box center [1061, 376] width 8 height 8
select select "0"
select select "5"
select select "3"
select select "0"
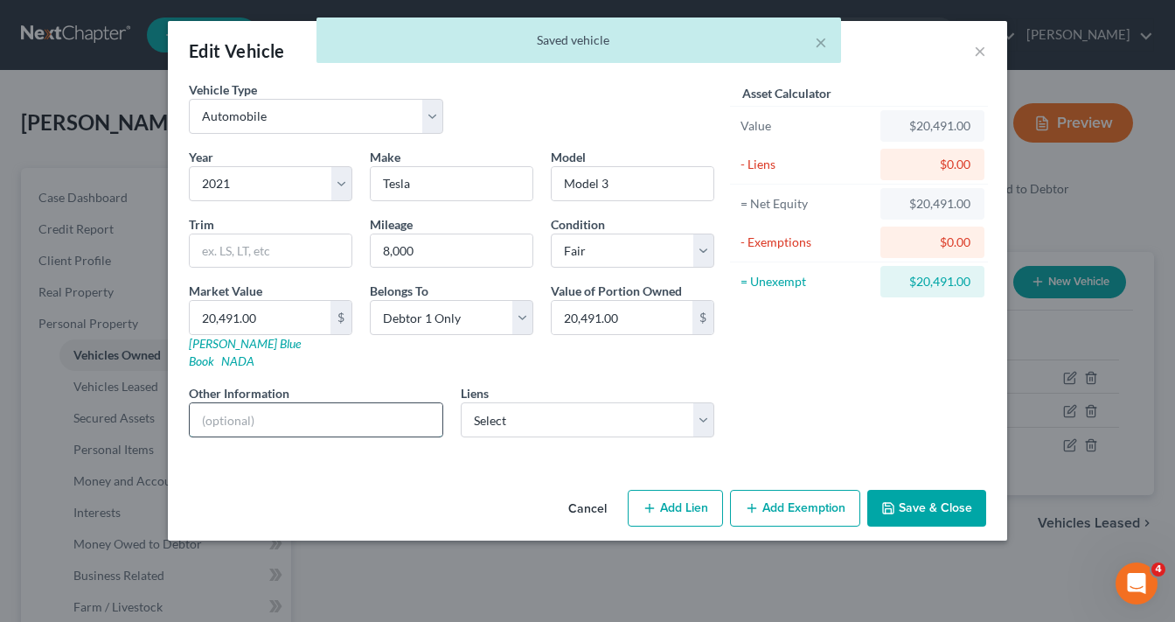
click at [272, 403] on input "text" at bounding box center [316, 419] width 253 height 33
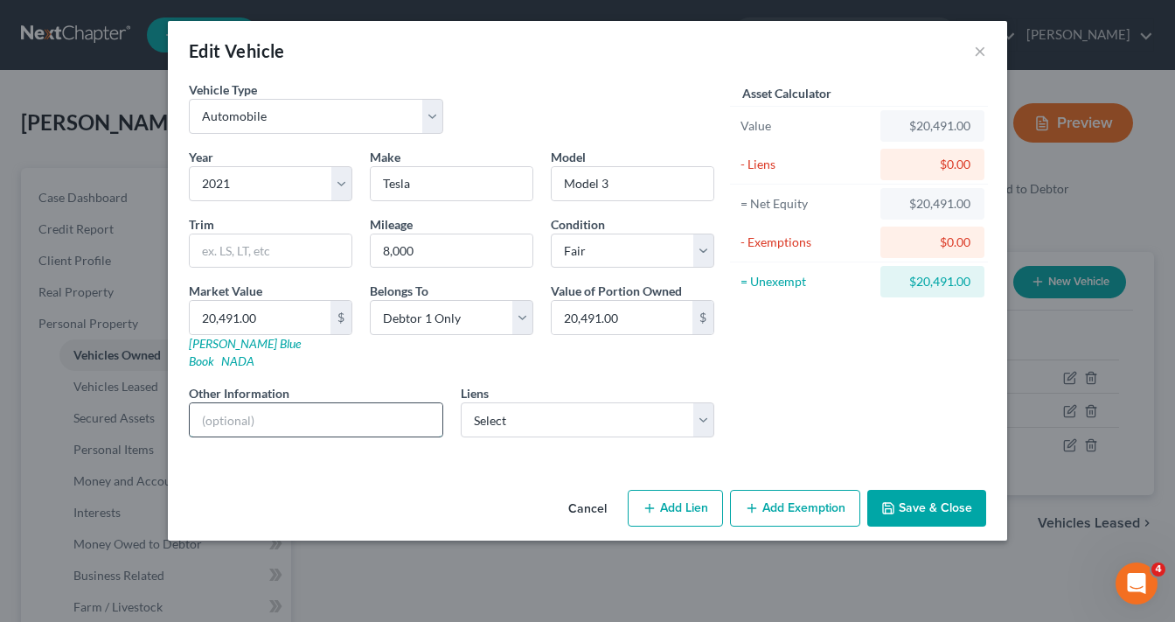
type input "Purchase Agreement"
click at [923, 493] on button "Save & Close" at bounding box center [926, 508] width 119 height 37
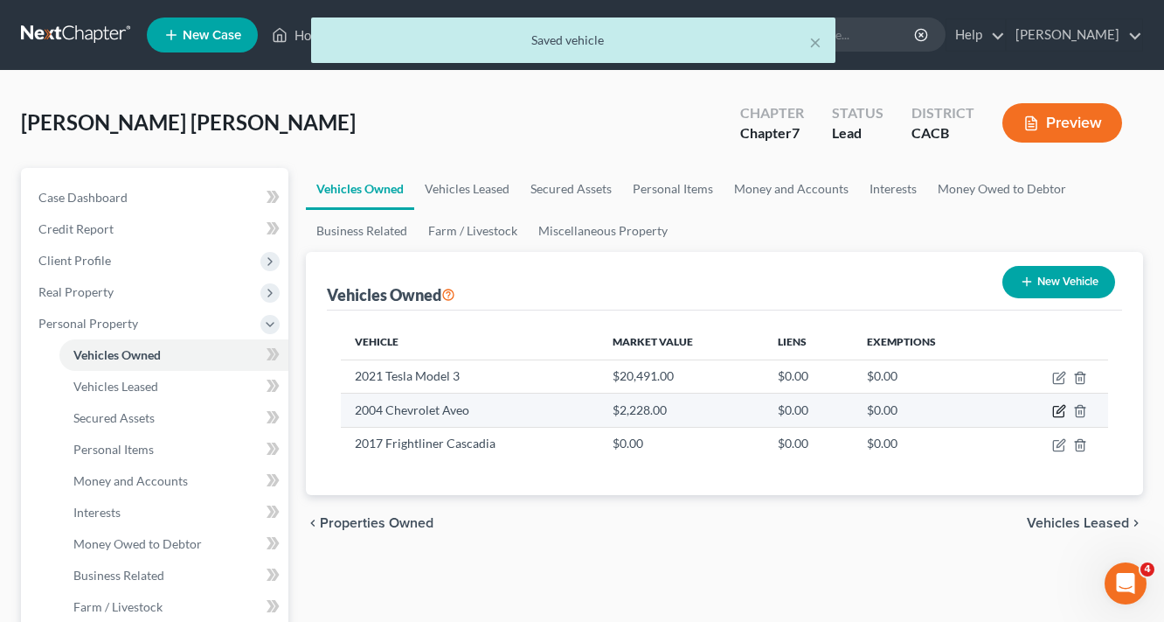
click at [1054, 412] on icon "button" at bounding box center [1059, 411] width 14 height 14
select select "0"
select select "22"
select select "3"
select select "0"
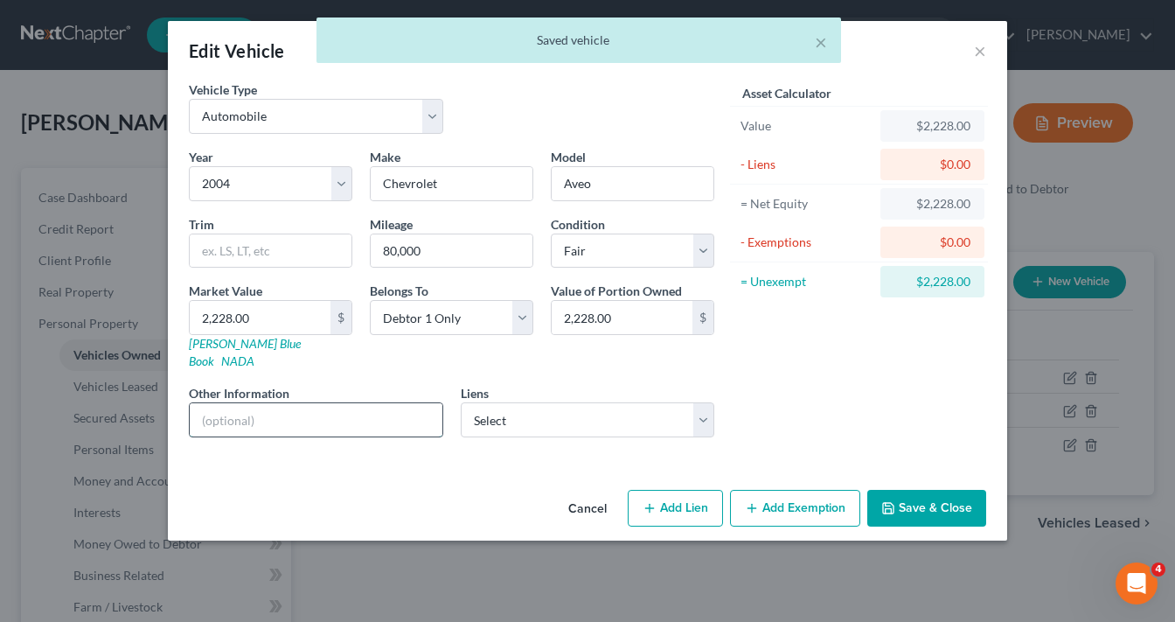
click at [258, 411] on input "text" at bounding box center [316, 419] width 253 height 33
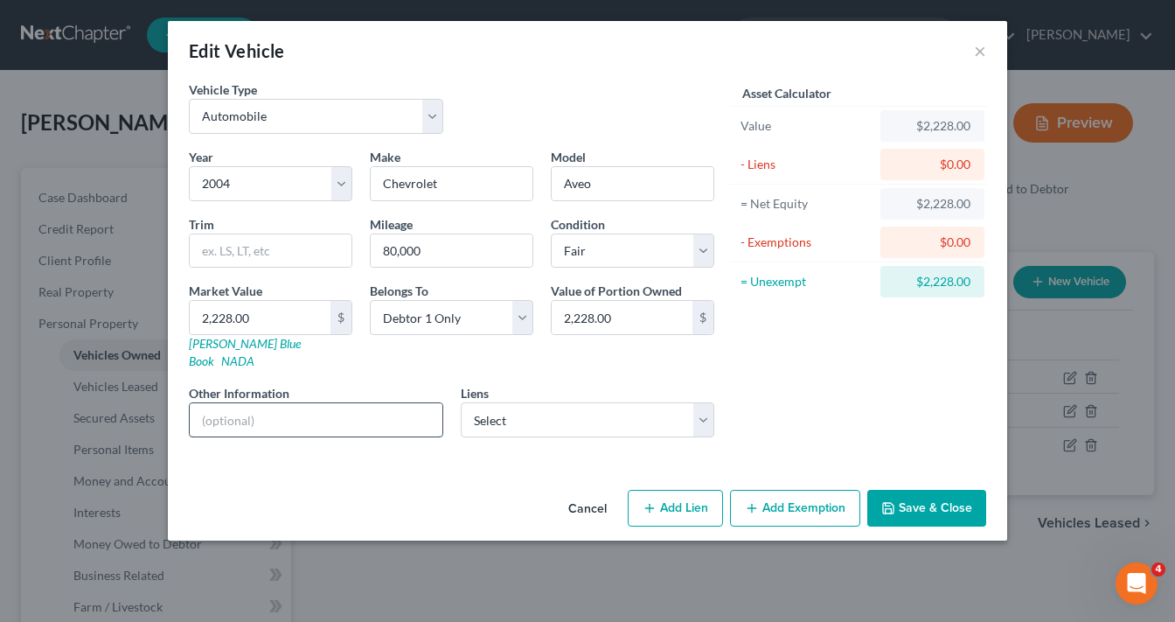
type input "No Lien or Debt"
click at [934, 490] on button "Save & Close" at bounding box center [926, 508] width 119 height 37
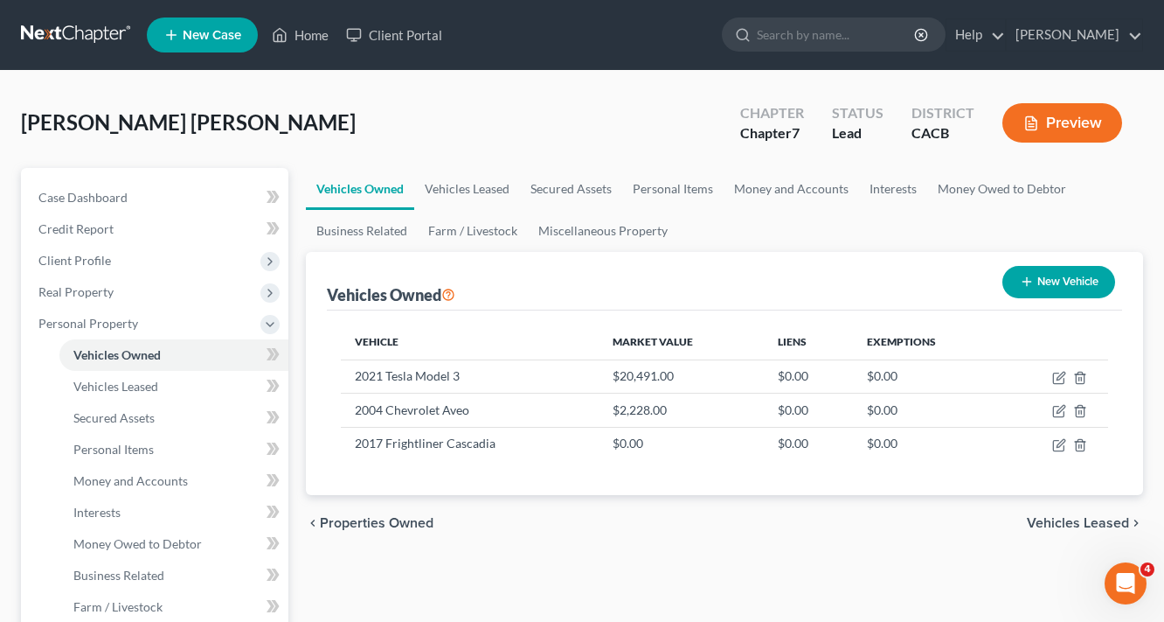
click at [1079, 283] on button "New Vehicle" at bounding box center [1059, 282] width 113 height 32
select select "0"
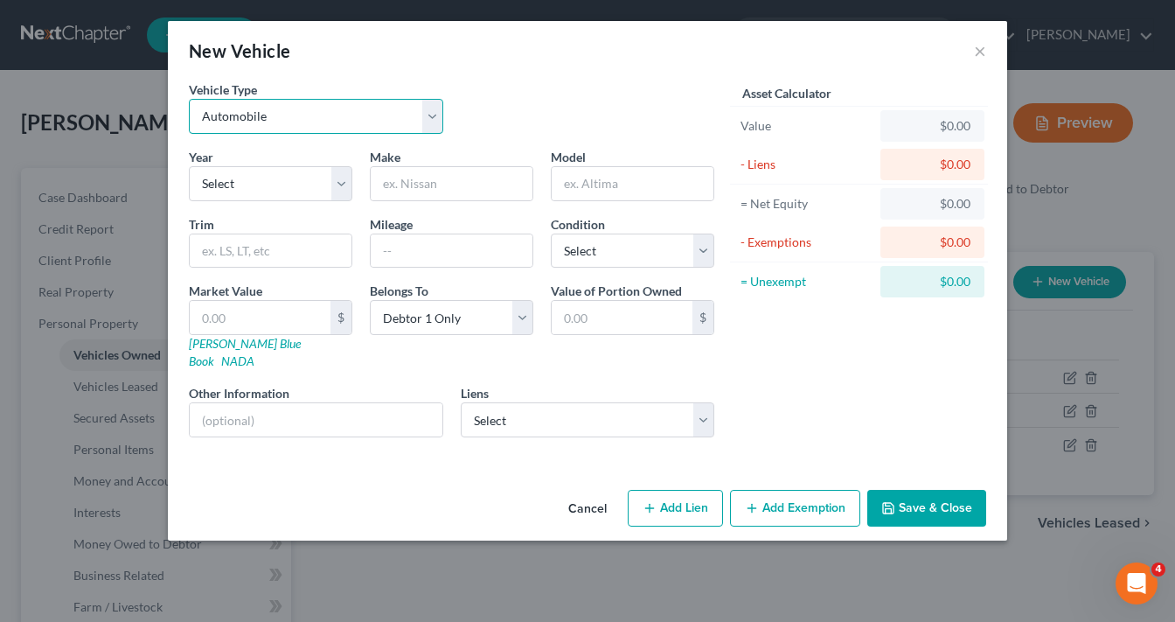
click at [263, 117] on select "Select Automobile Truck Trailer Watercraft Aircraft Motor Home Atv Other Vehicle" at bounding box center [316, 116] width 254 height 35
select select "2"
click at [189, 99] on select "Select Automobile Truck Trailer Watercraft Aircraft Motor Home Atv Other Vehicle" at bounding box center [316, 116] width 254 height 35
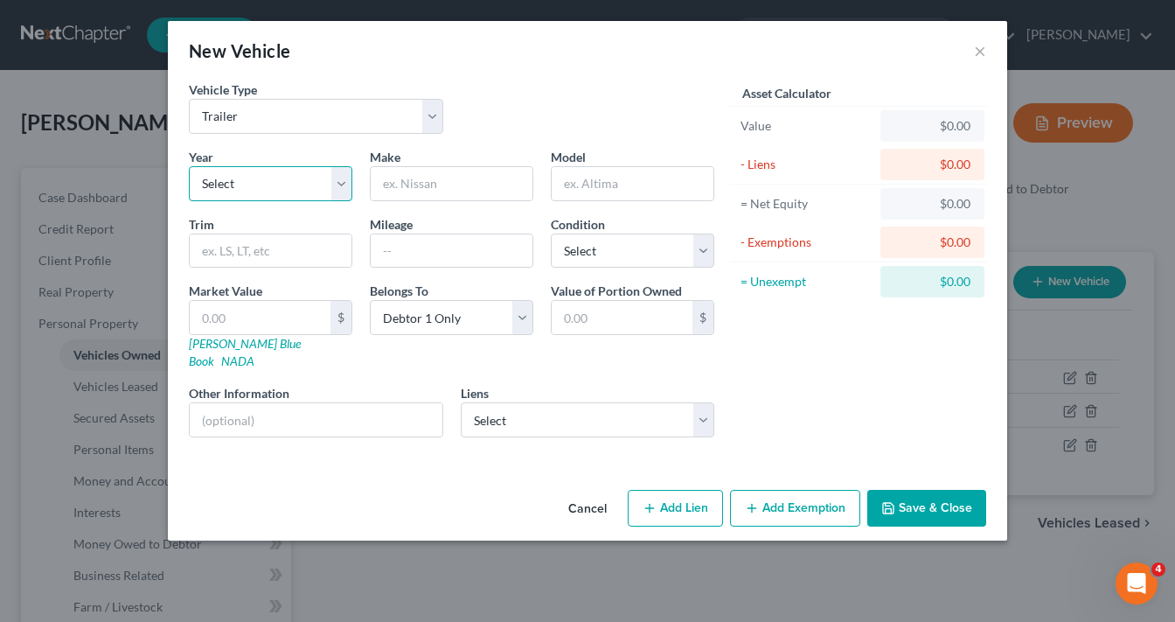
click at [254, 192] on select "Select 2026 2025 2024 2023 2022 2021 2020 2019 2018 2017 2016 2015 2014 2013 20…" at bounding box center [270, 183] width 163 height 35
select select "42"
click at [189, 166] on select "Select 2026 2025 2024 2023 2022 2021 2020 2019 2018 2017 2016 2015 2014 2013 20…" at bounding box center [270, 183] width 163 height 35
click at [267, 309] on input "text" at bounding box center [260, 317] width 141 height 33
type input "2"
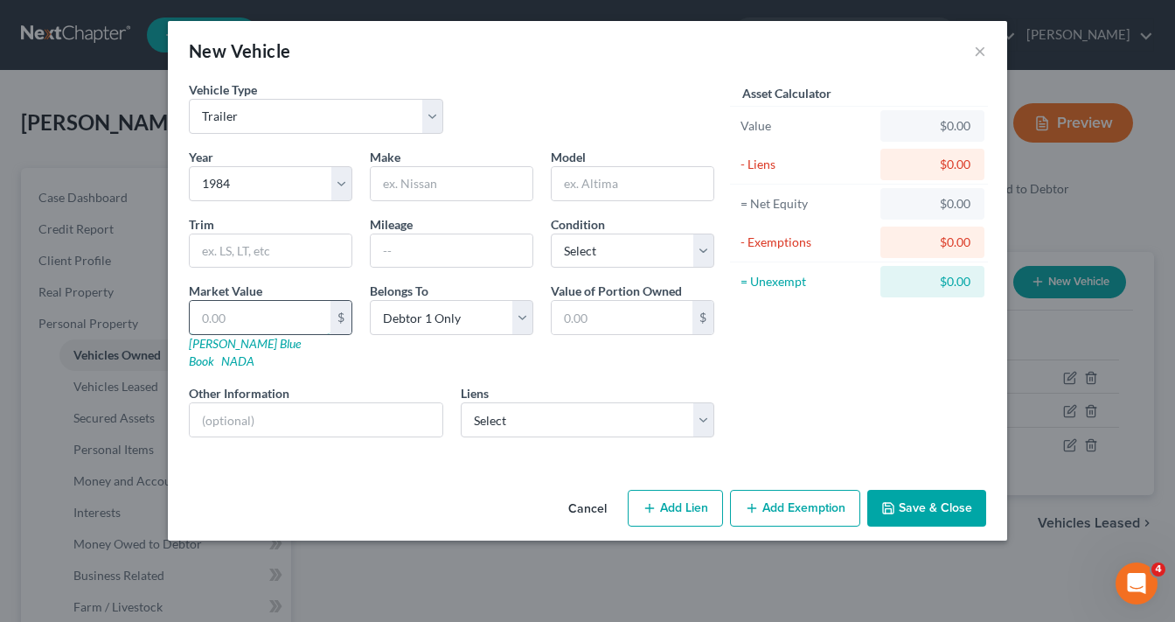
type input "2.00"
type input "20"
type input "20.00"
type input "200"
type input "200.00"
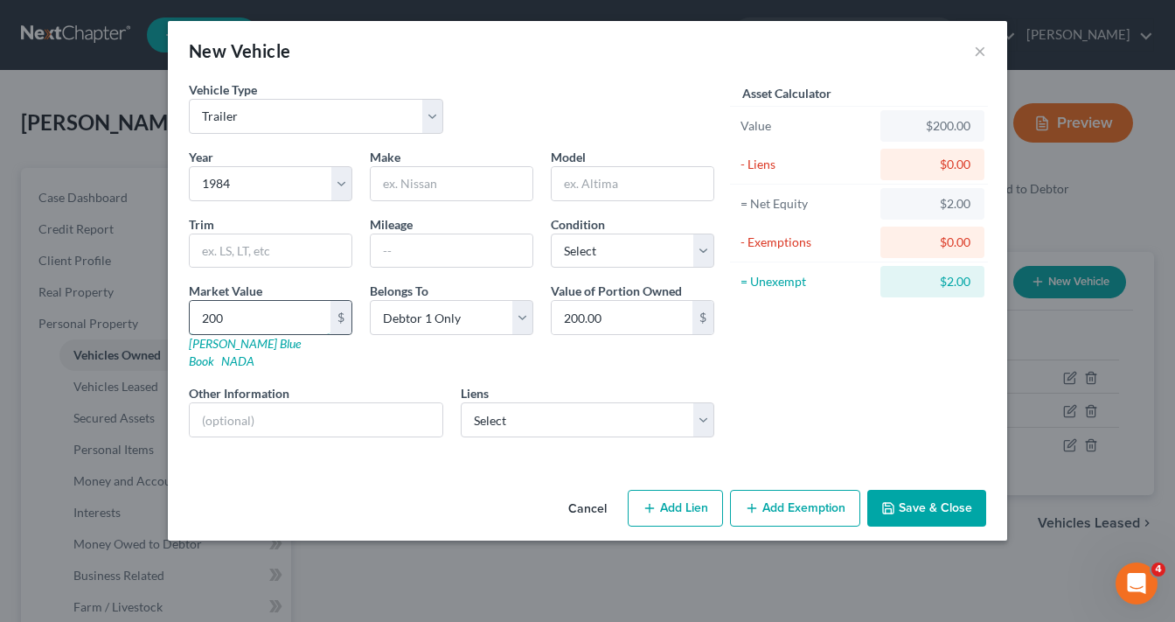
type input "2000"
type input "2,000.00"
click at [441, 183] on input "text" at bounding box center [452, 183] width 162 height 33
type input "Theor Trailer"
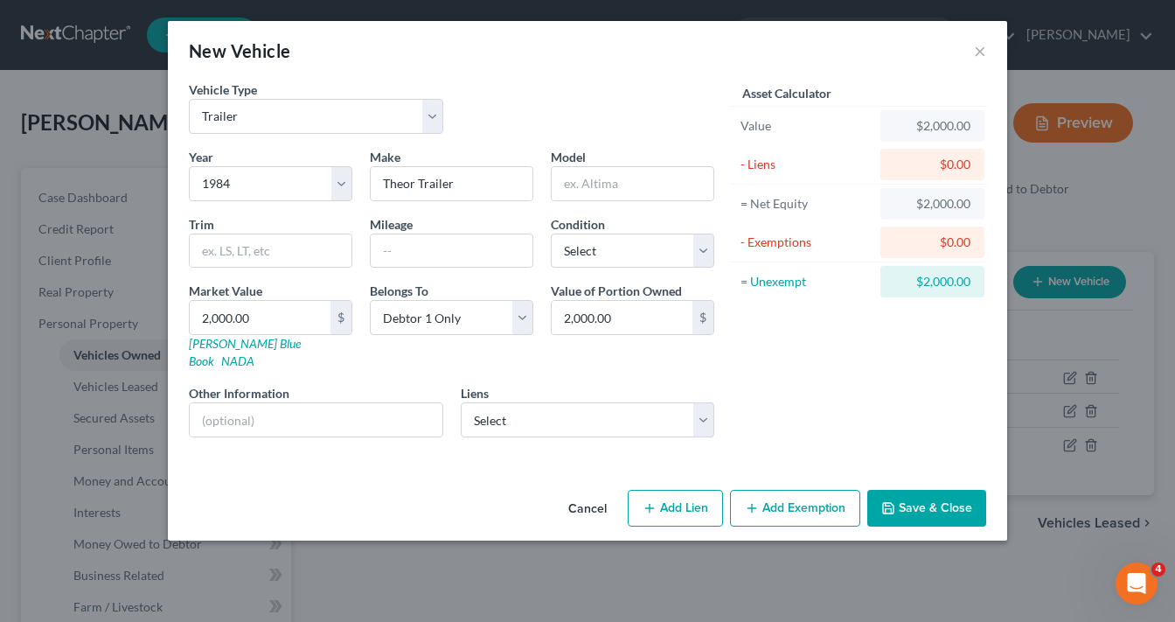
click at [920, 490] on button "Save & Close" at bounding box center [926, 508] width 119 height 37
